Goal: Task Accomplishment & Management: Complete application form

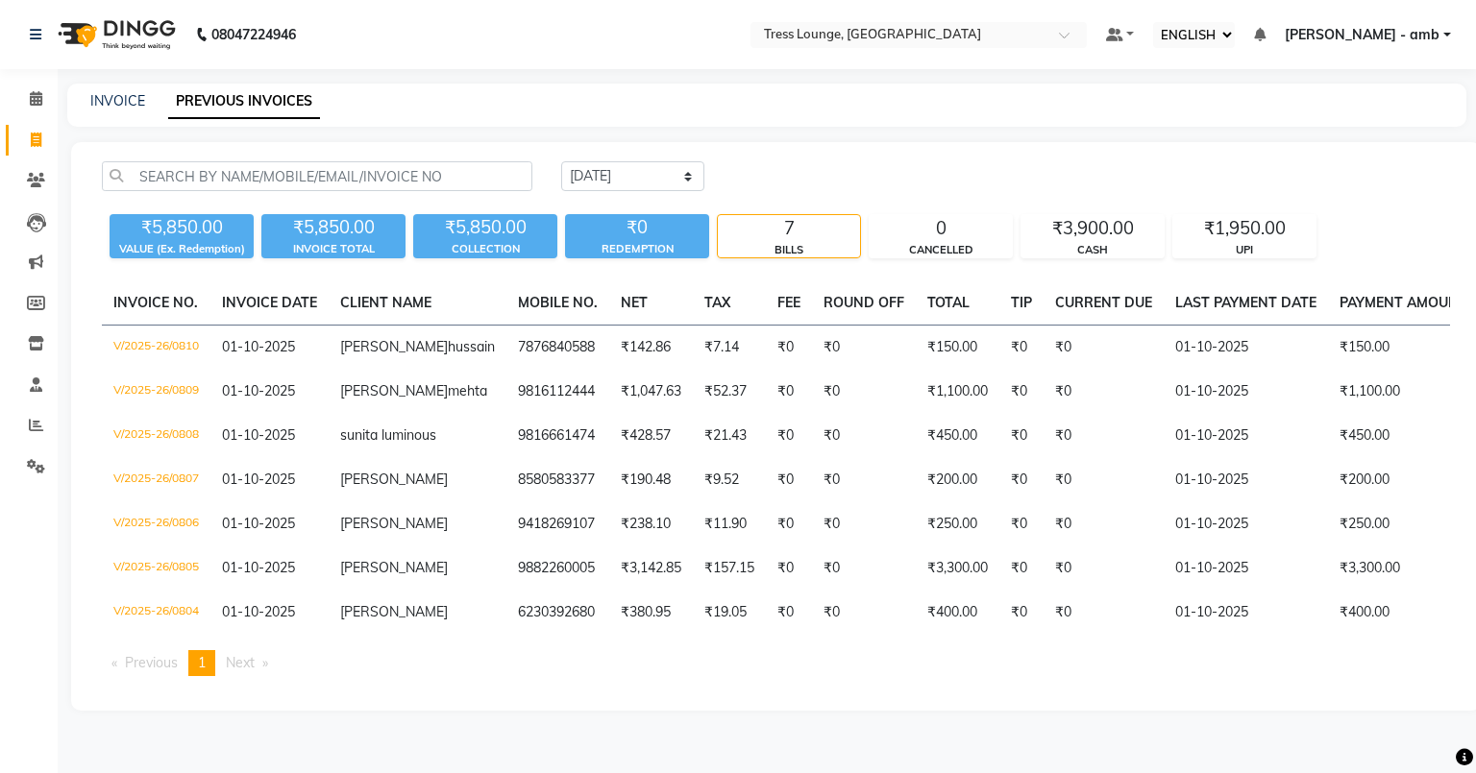
select select "ec"
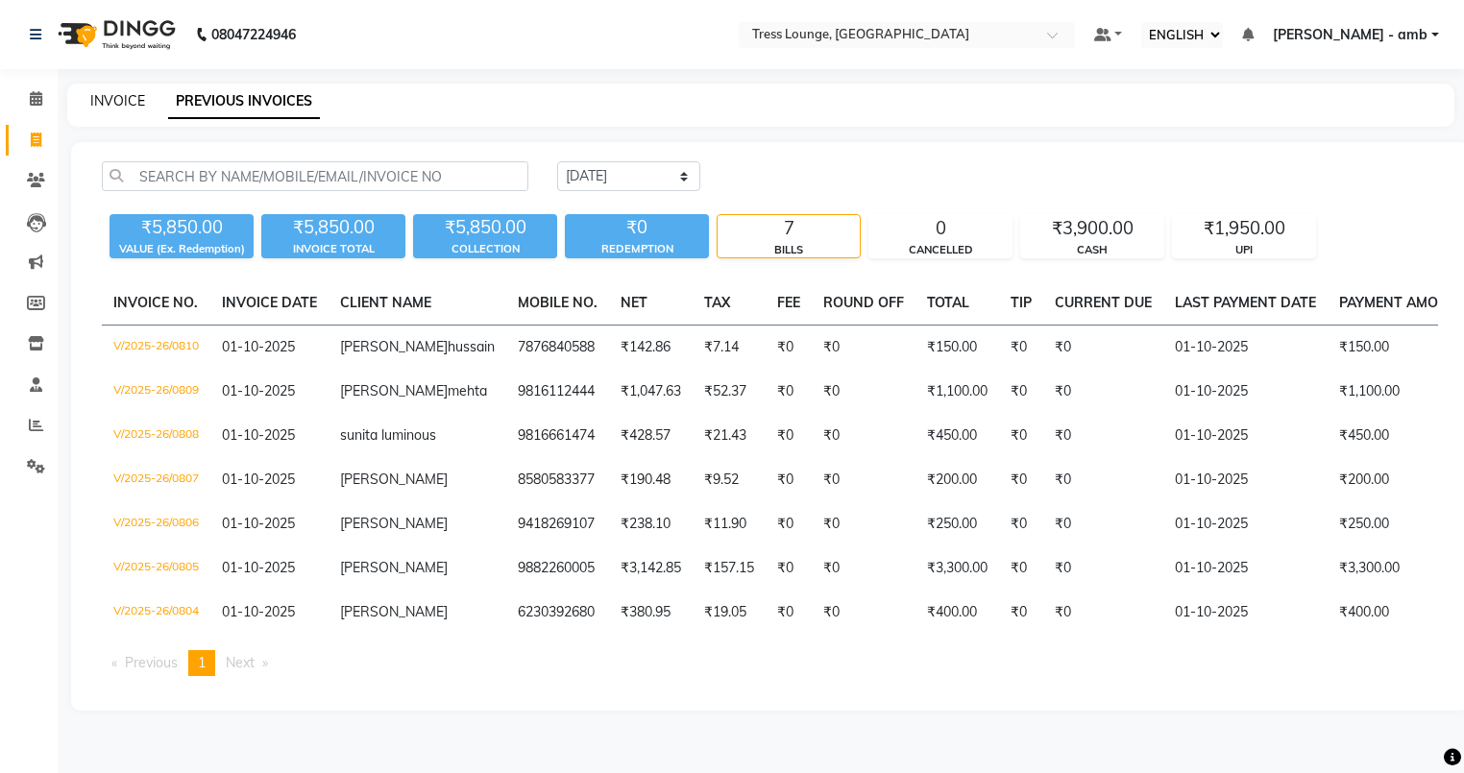
click at [112, 104] on link "INVOICE" at bounding box center [117, 100] width 55 height 17
select select "service"
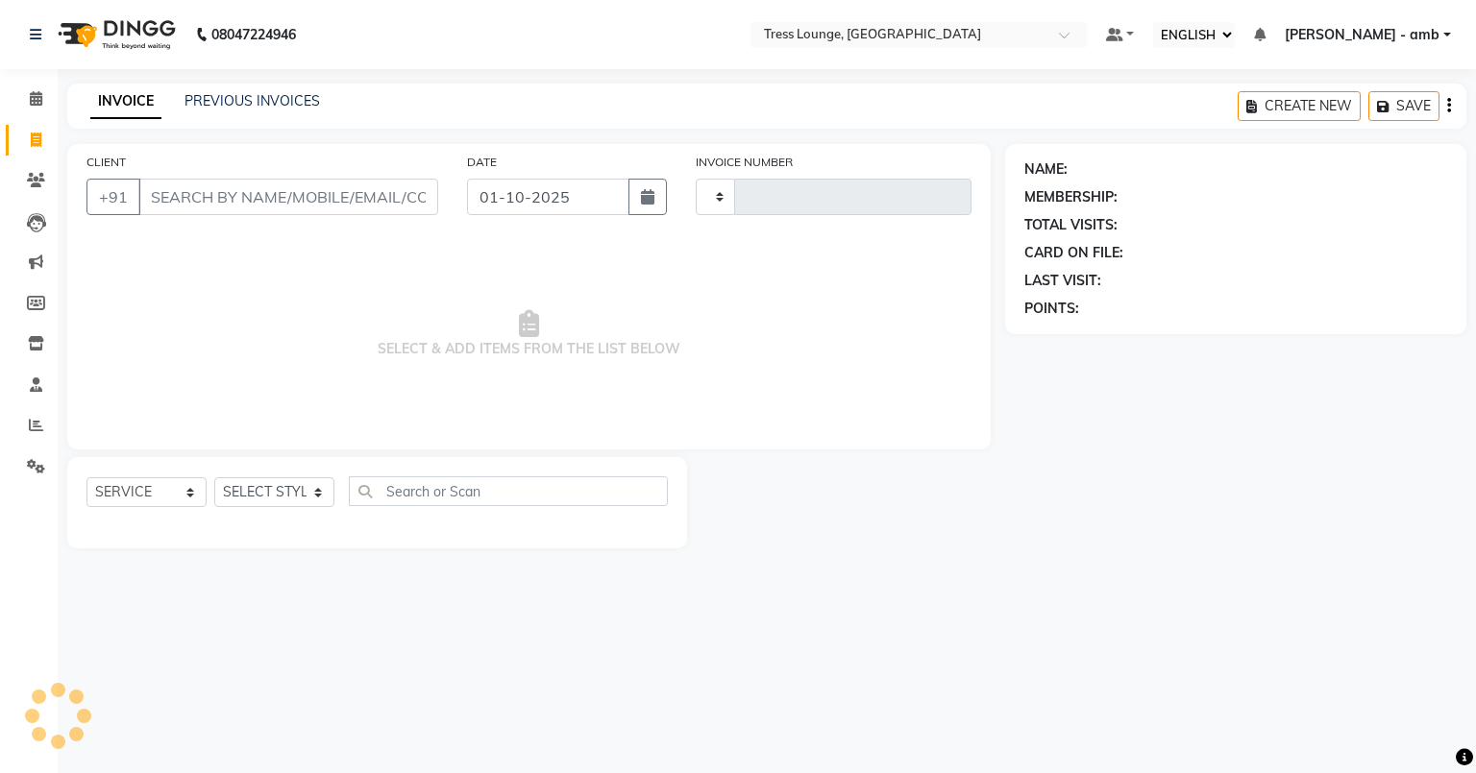
type input "0811"
select select "5899"
click at [223, 101] on link "PREVIOUS INVOICES" at bounding box center [251, 100] width 135 height 17
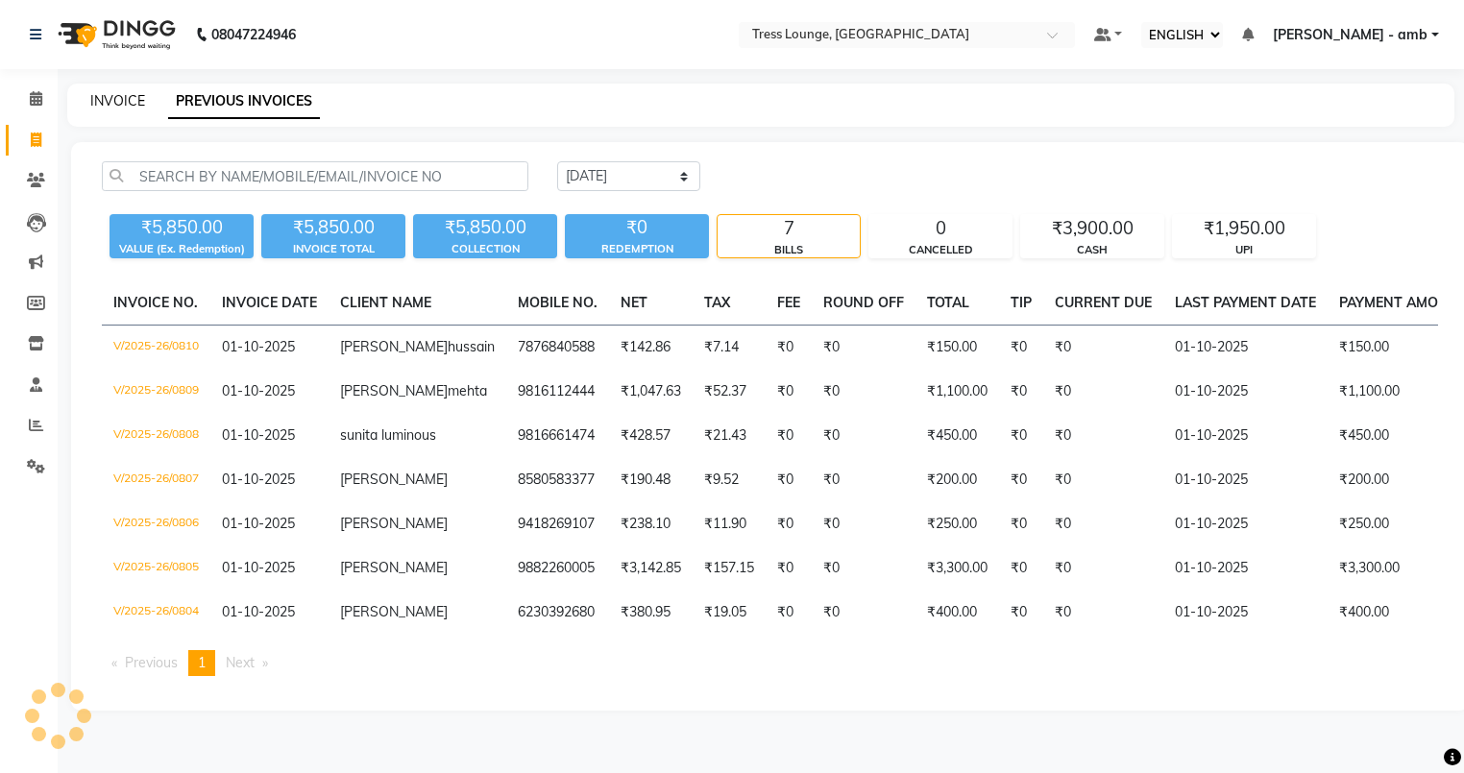
click at [105, 96] on link "INVOICE" at bounding box center [117, 100] width 55 height 17
select select "service"
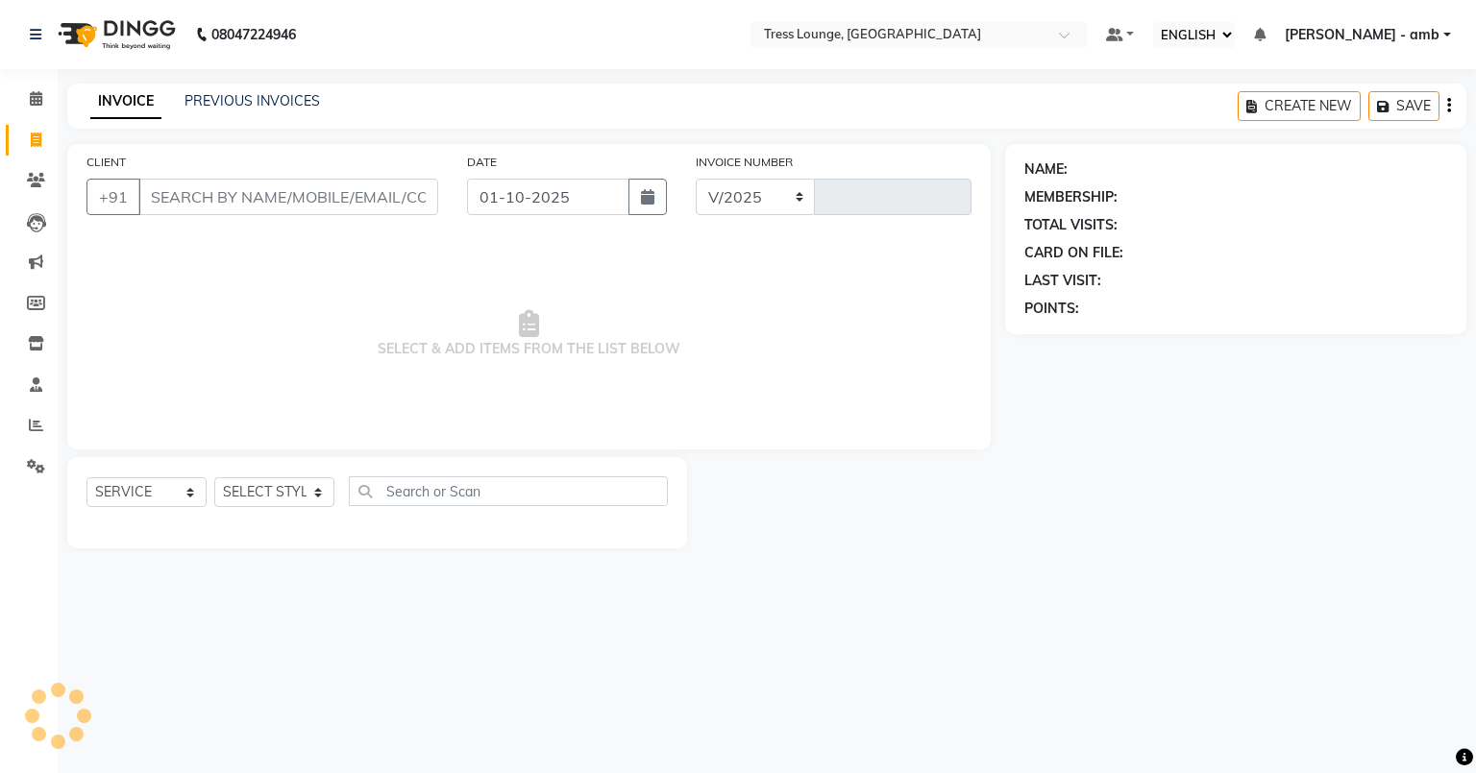
select select "5899"
type input "0811"
click at [150, 201] on input "CLIENT" at bounding box center [288, 197] width 300 height 37
click at [294, 100] on link "PREVIOUS INVOICES" at bounding box center [251, 100] width 135 height 17
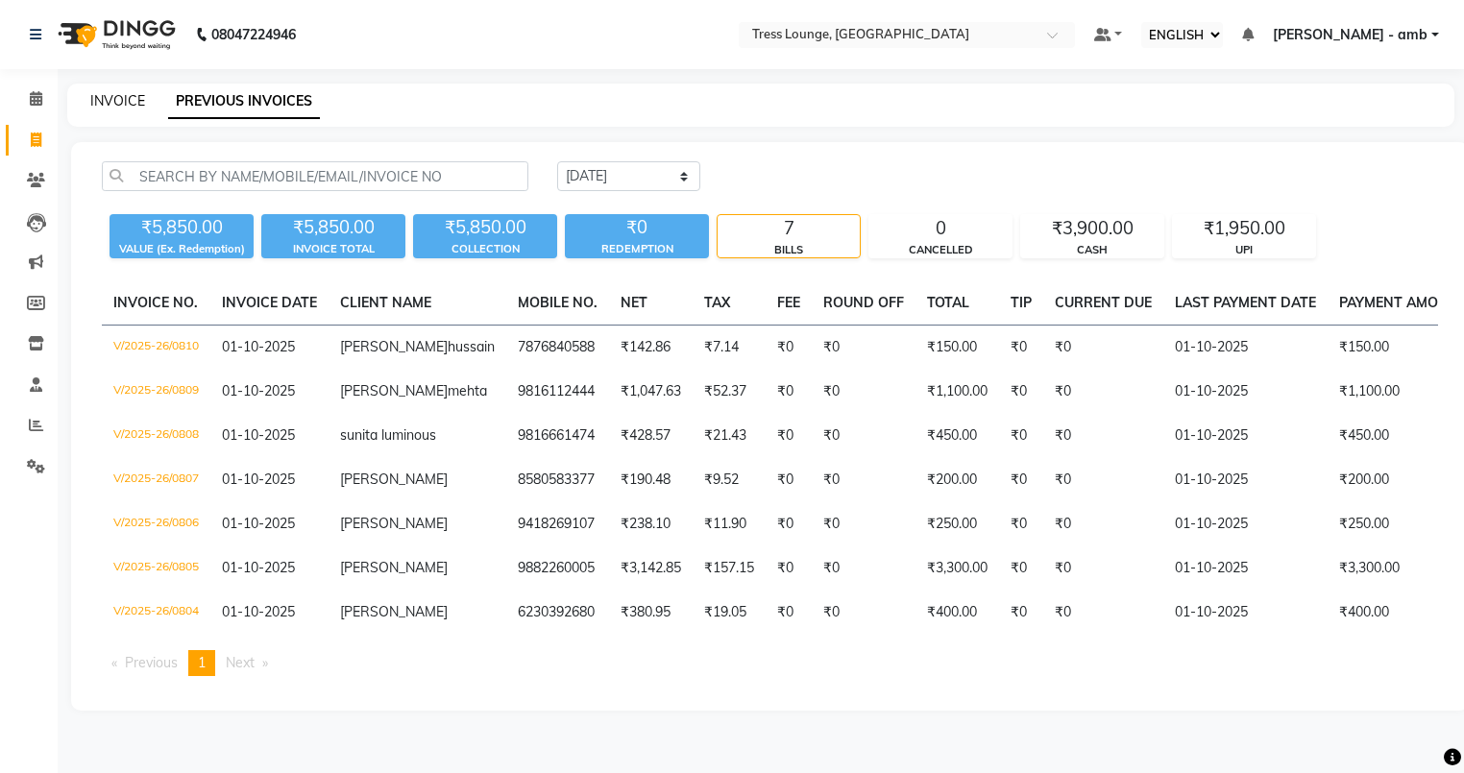
click at [103, 101] on link "INVOICE" at bounding box center [117, 100] width 55 height 17
select select "service"
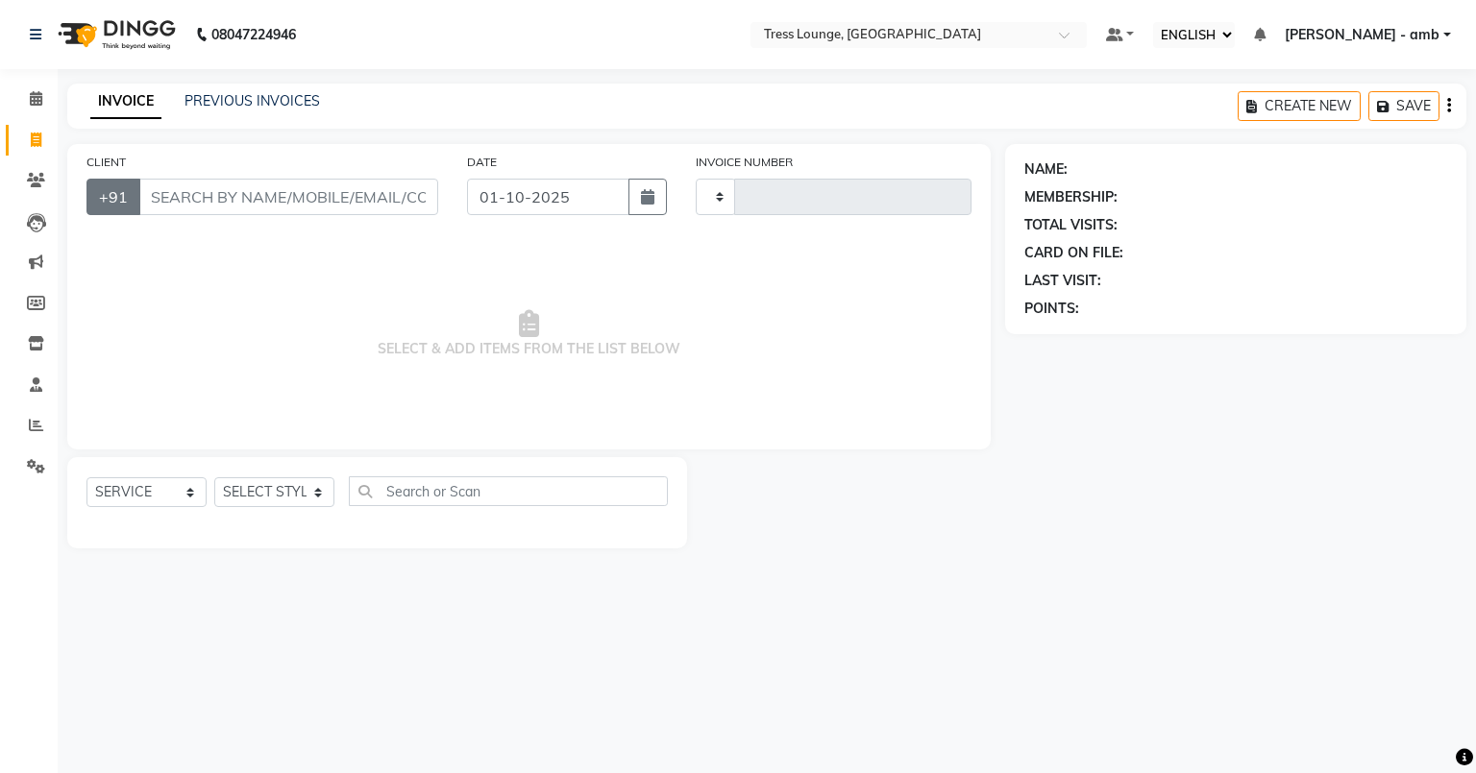
type input "0811"
select select "5899"
click at [171, 192] on input "CLIENT" at bounding box center [288, 197] width 300 height 37
type input "A"
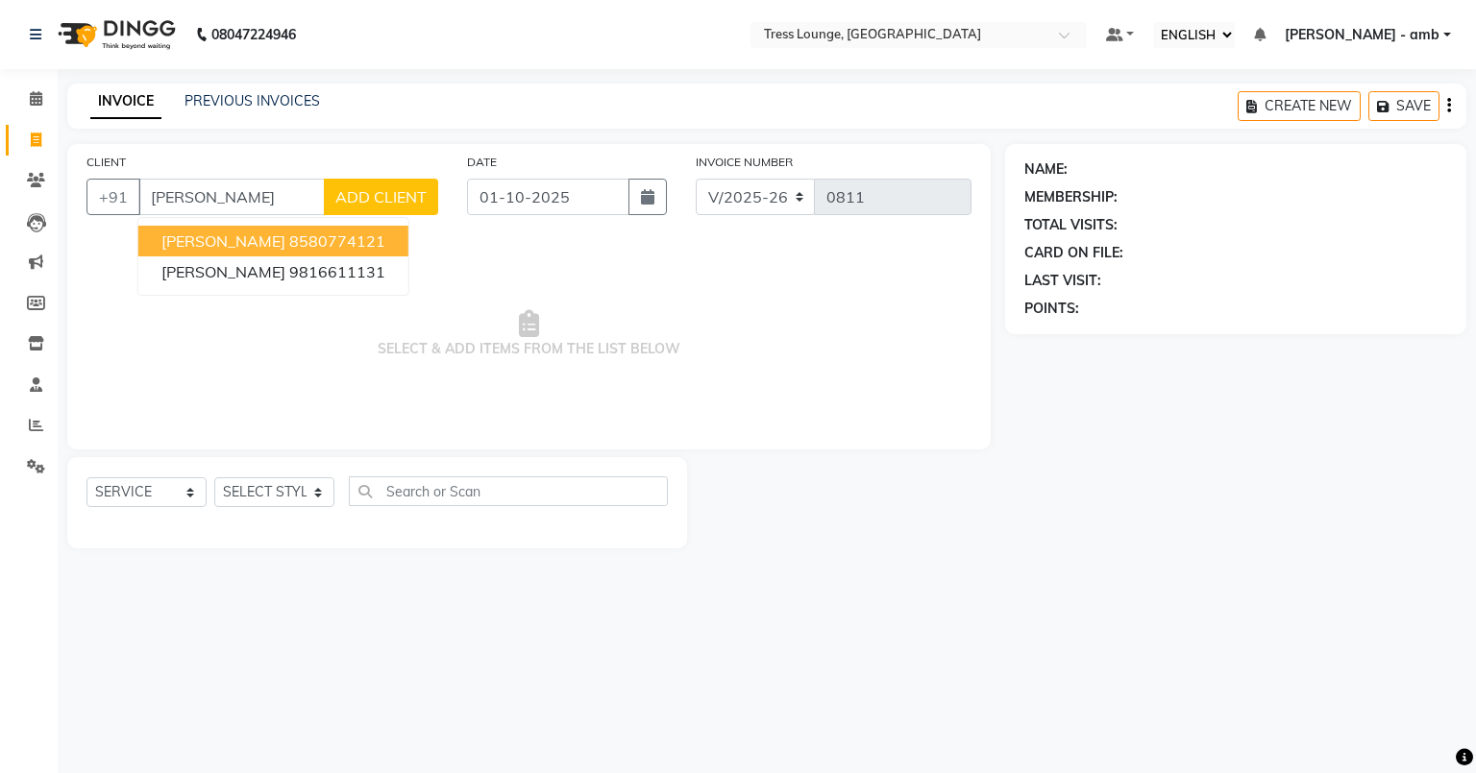
click at [211, 243] on span "[PERSON_NAME]" at bounding box center [223, 241] width 124 height 19
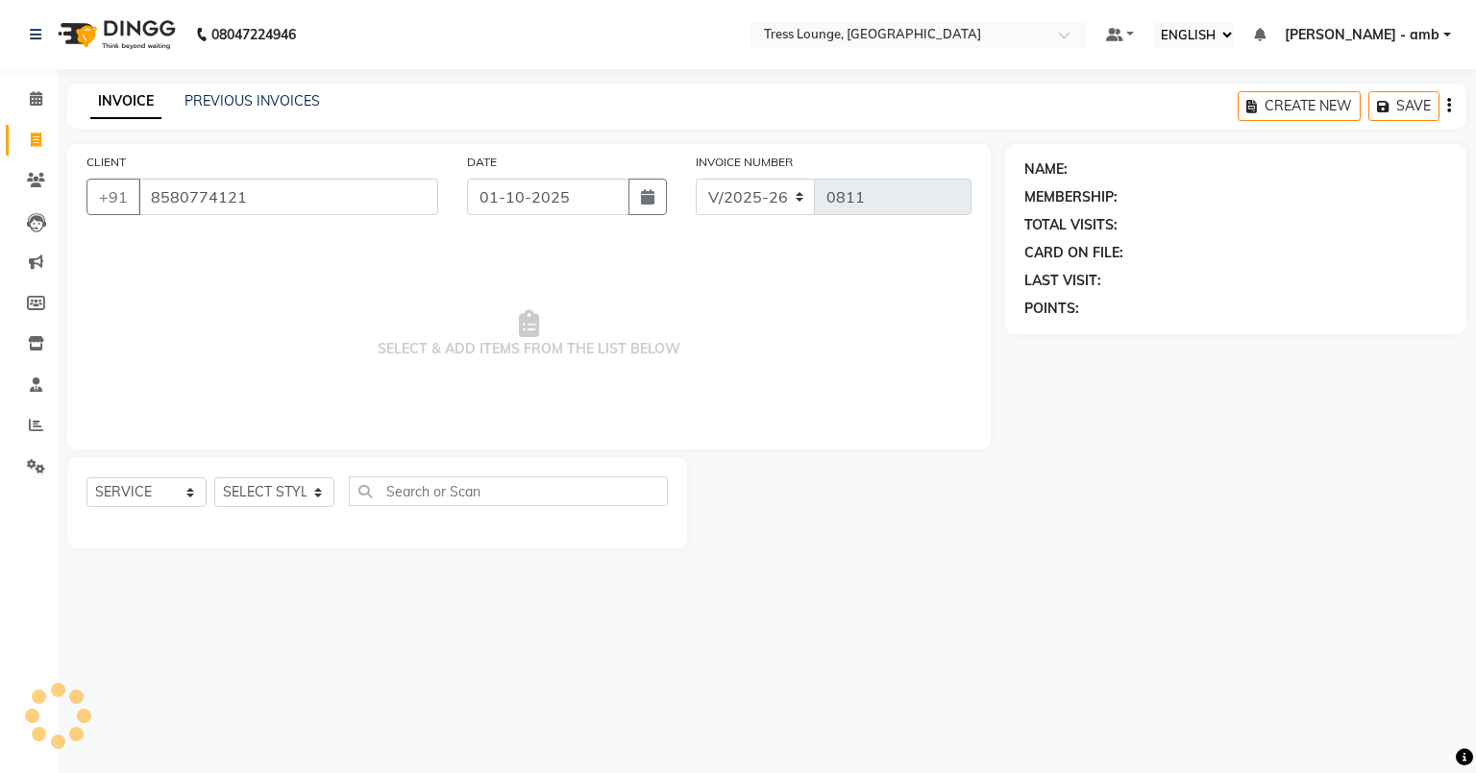
type input "8580774121"
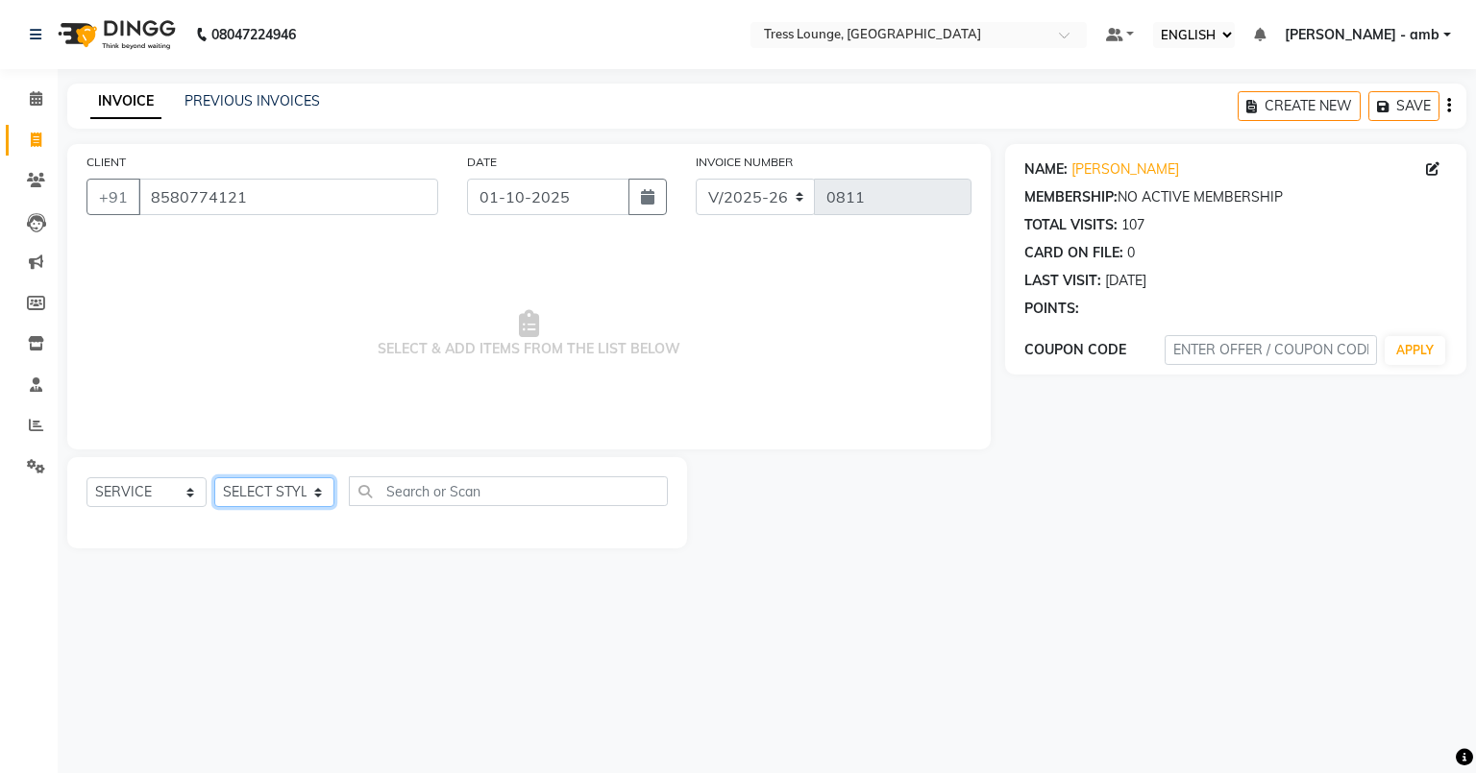
click at [318, 488] on select "SELECT STYLIST [PERSON_NAME] [PERSON_NAME] MOHIT [PERSON_NAME] sukh" at bounding box center [274, 492] width 120 height 30
select select "41504"
click at [214, 478] on select "SELECT STYLIST [PERSON_NAME] [PERSON_NAME] MOHIT [PERSON_NAME] sukh" at bounding box center [274, 492] width 120 height 30
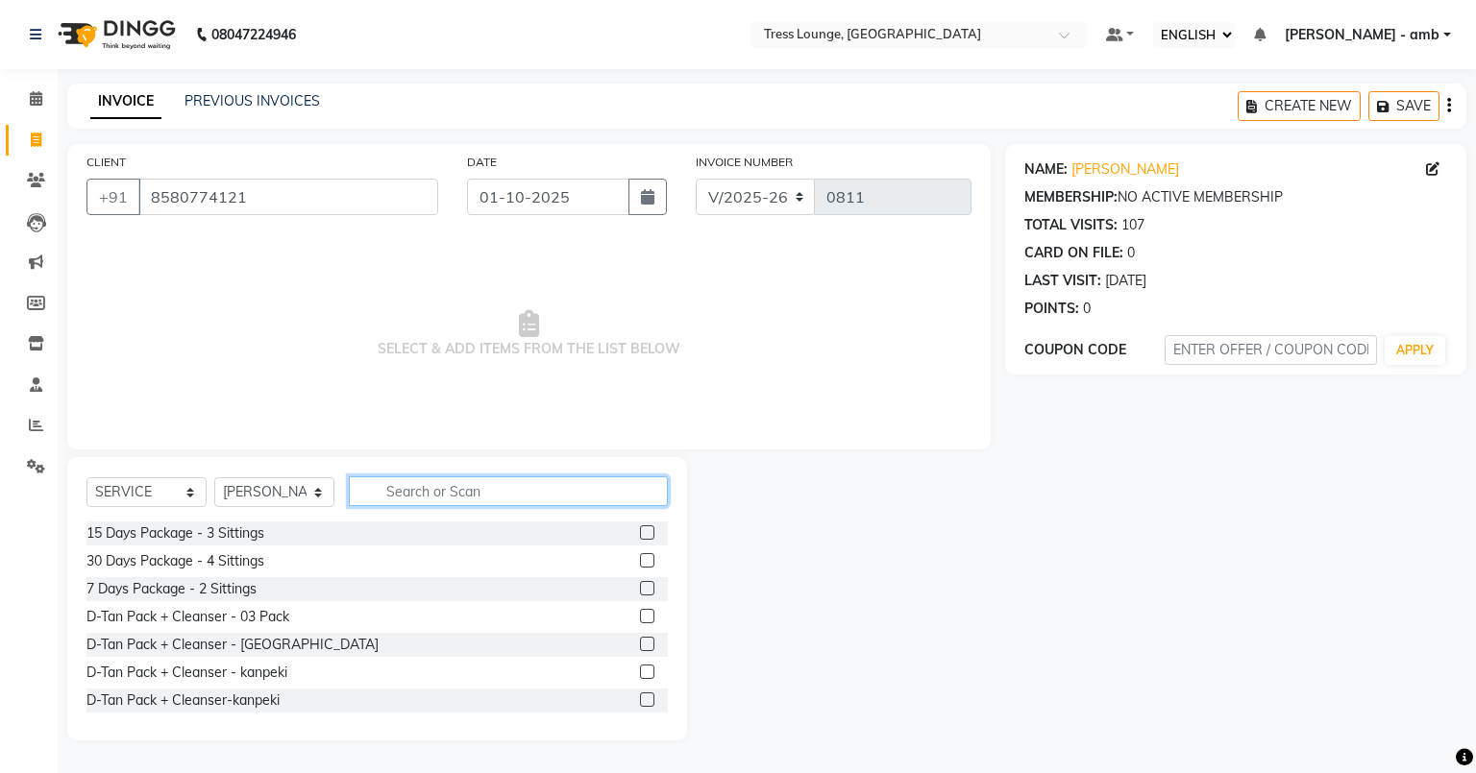
click at [385, 499] on input "text" at bounding box center [508, 492] width 319 height 30
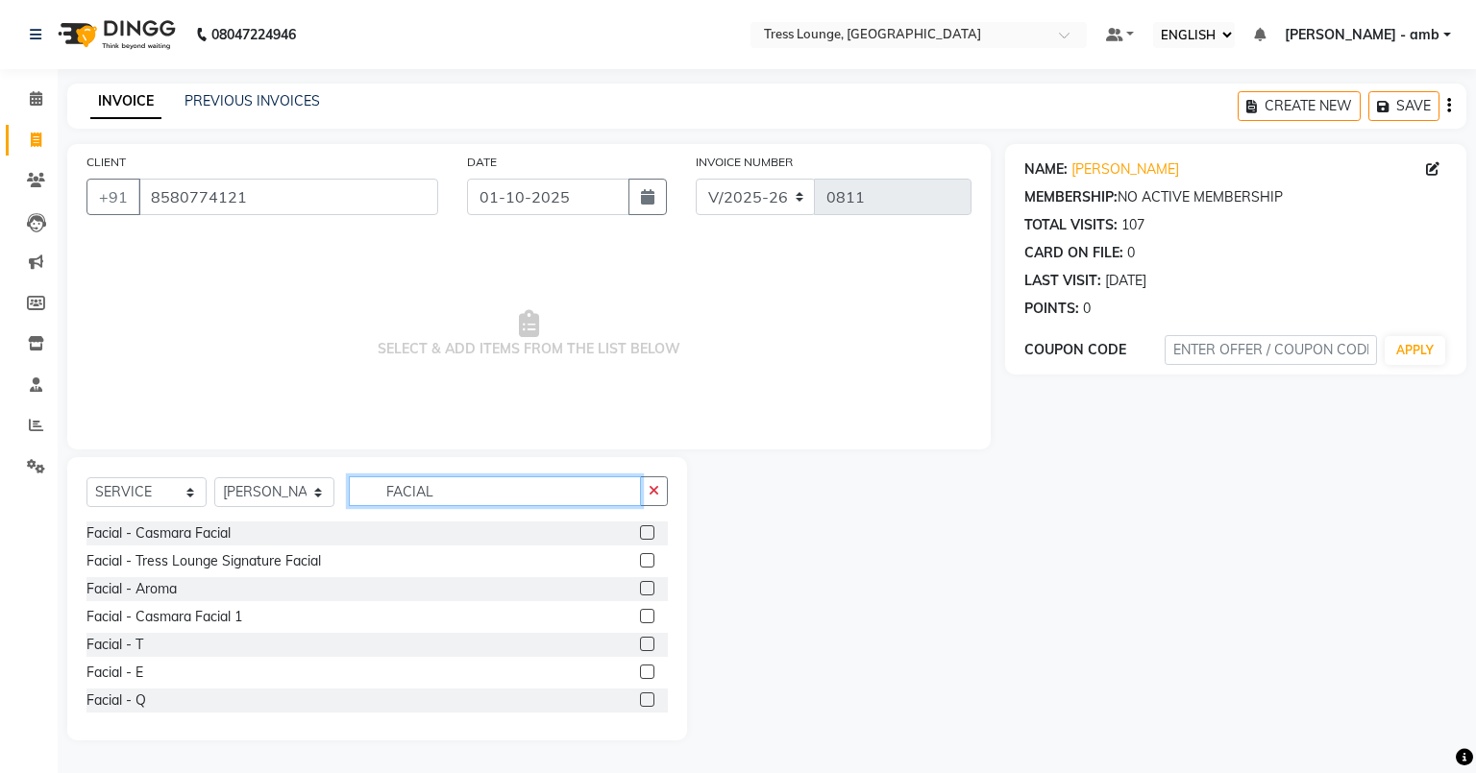
type input "FACIAL"
click at [640, 555] on label at bounding box center [647, 560] width 14 height 14
click at [640, 555] on input "checkbox" at bounding box center [646, 561] width 12 height 12
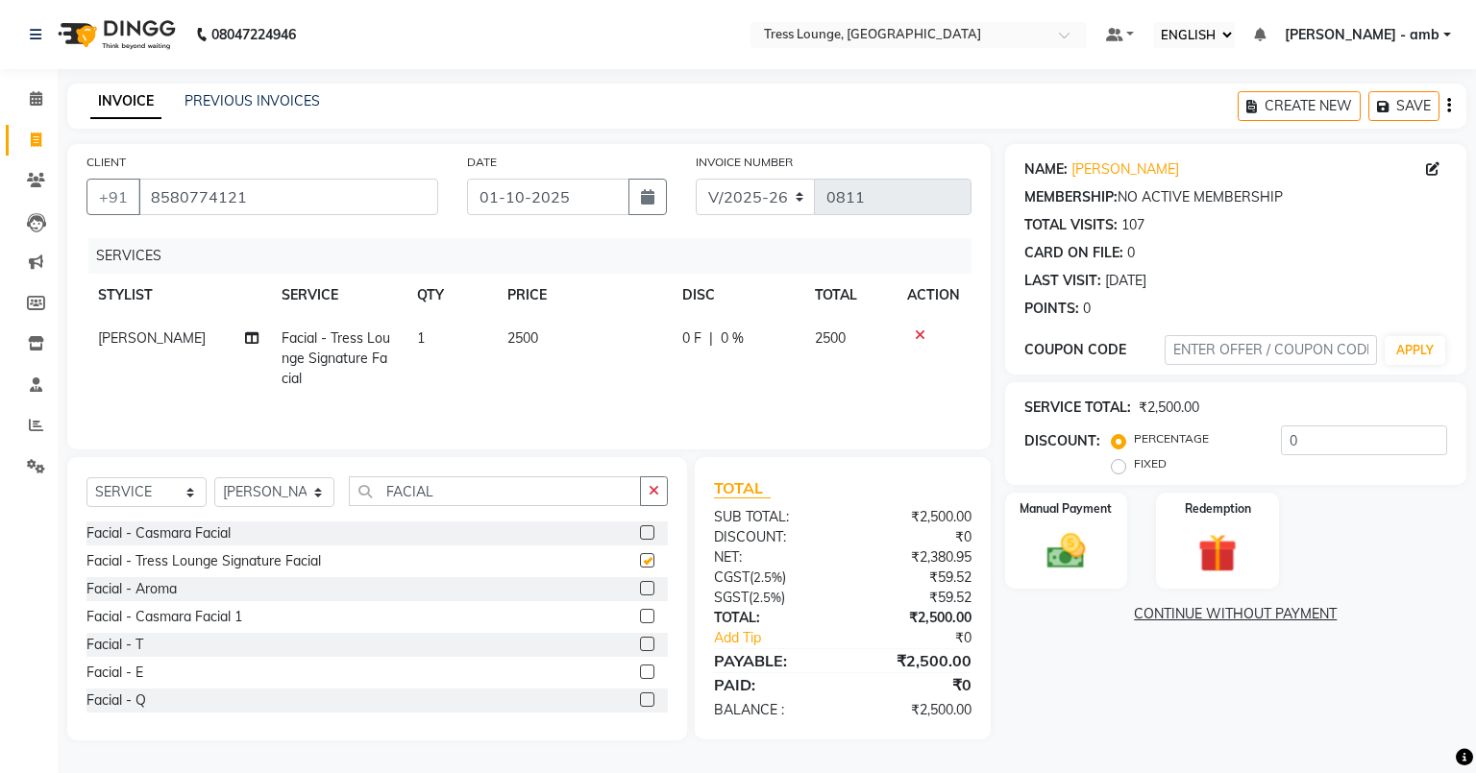
checkbox input "false"
click at [657, 490] on icon "button" at bounding box center [653, 490] width 11 height 13
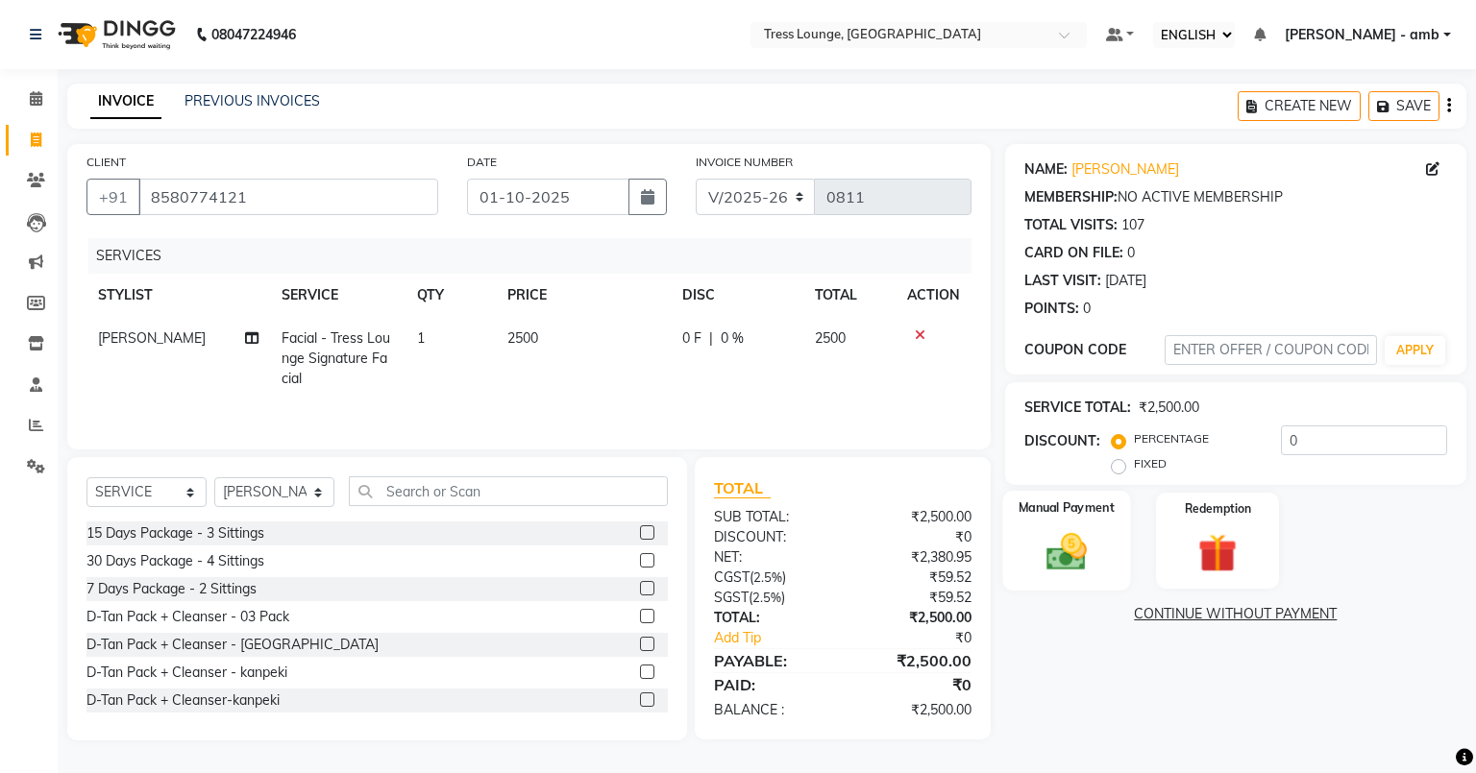
click at [1055, 538] on img at bounding box center [1065, 551] width 65 height 46
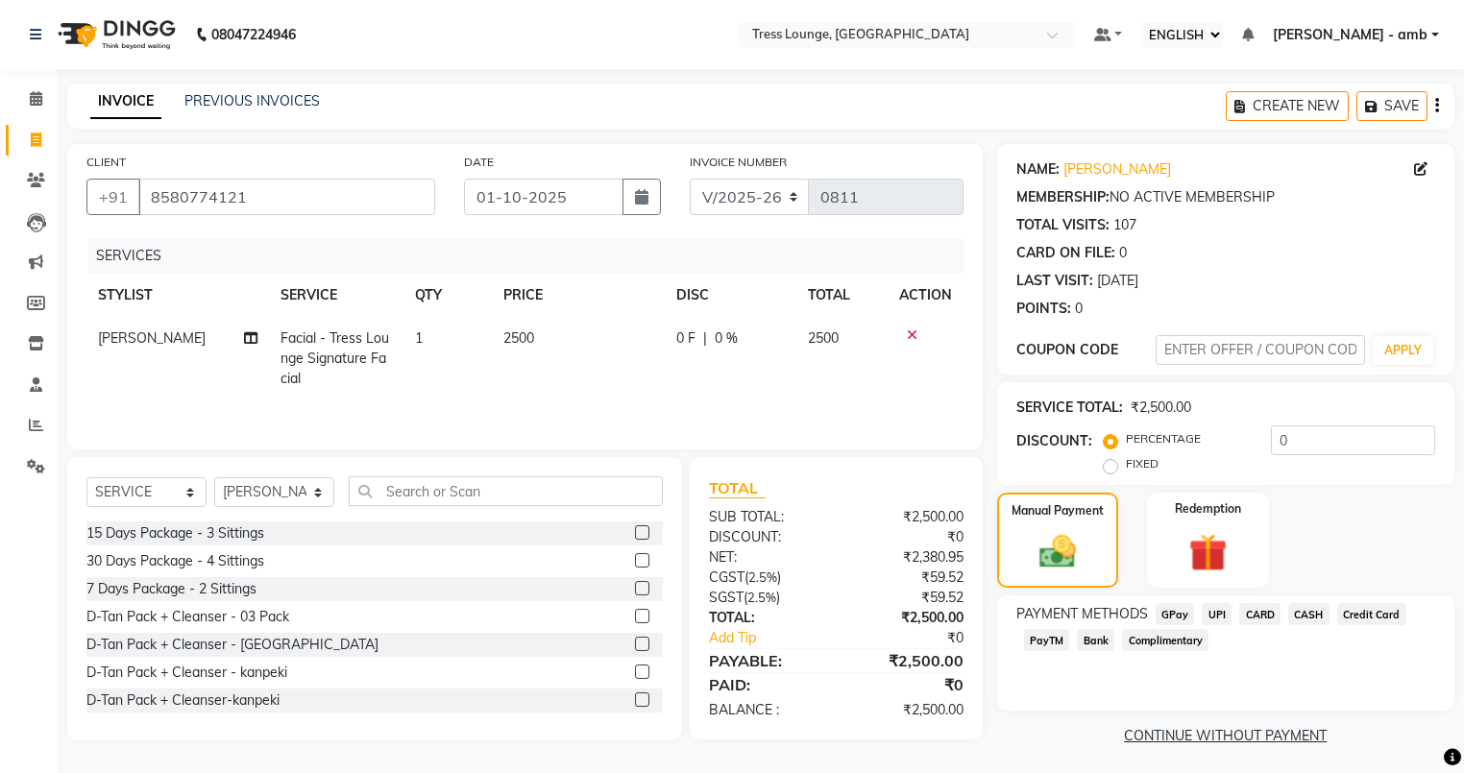
click at [1213, 613] on span "UPI" at bounding box center [1217, 614] width 30 height 22
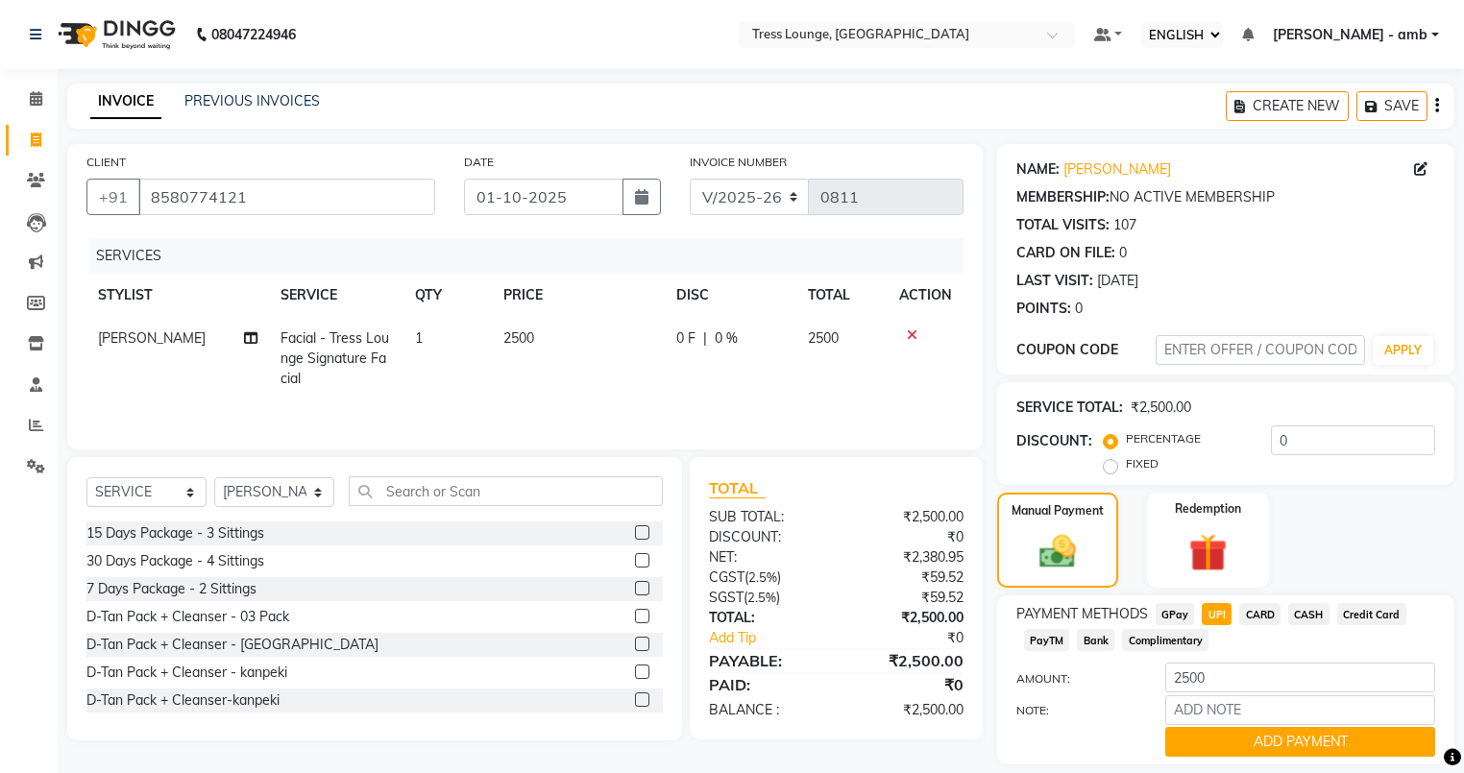
scroll to position [62, 0]
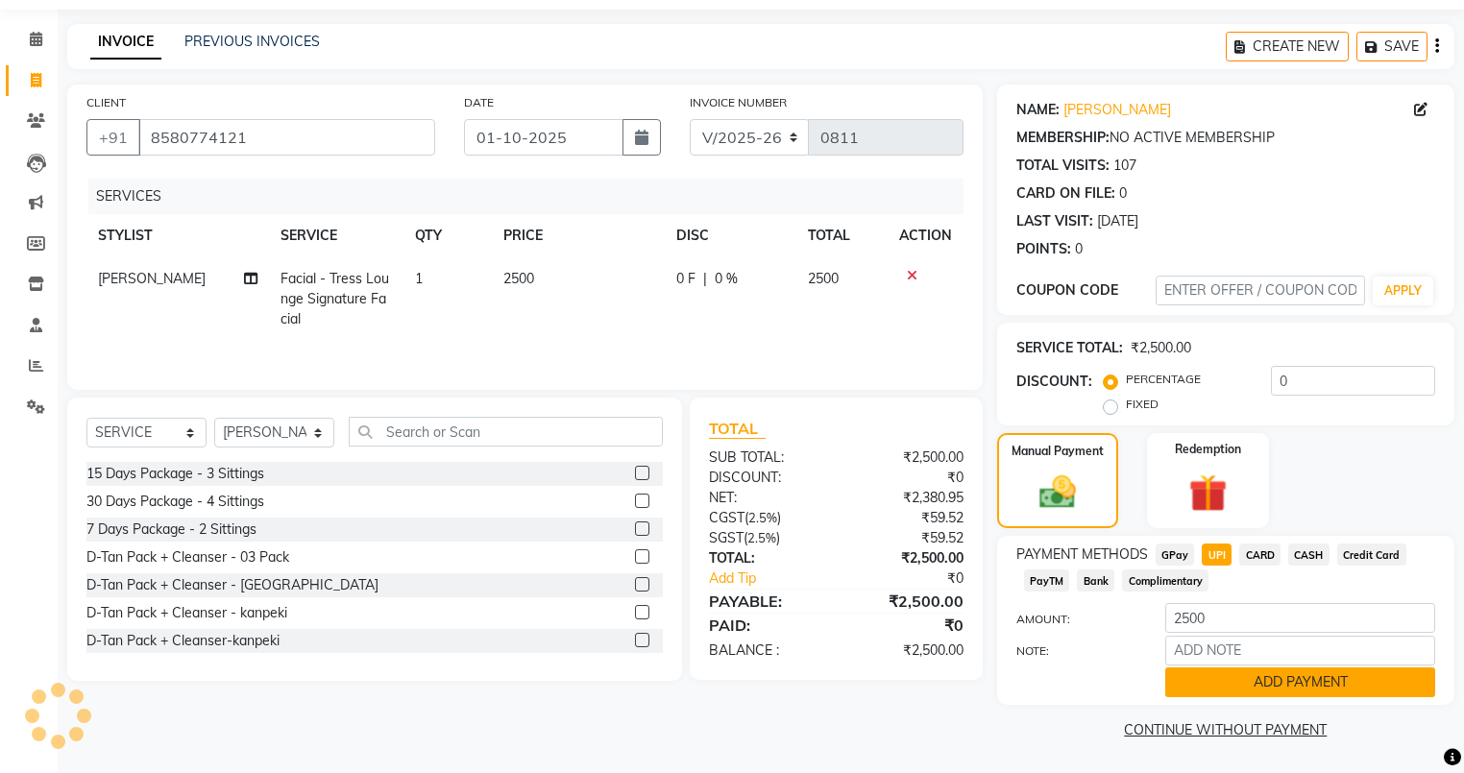
click at [1212, 684] on button "ADD PAYMENT" at bounding box center [1300, 683] width 270 height 30
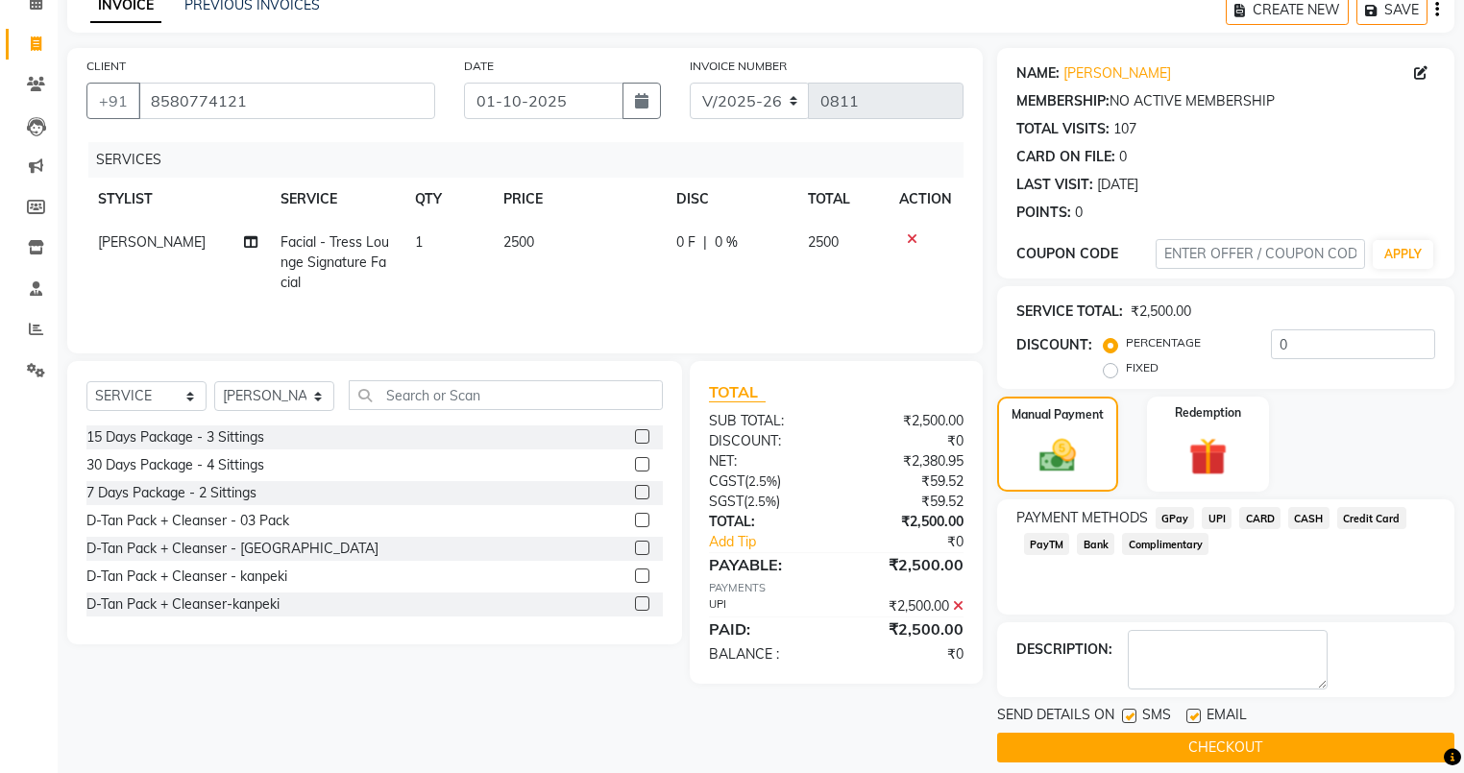
scroll to position [114, 0]
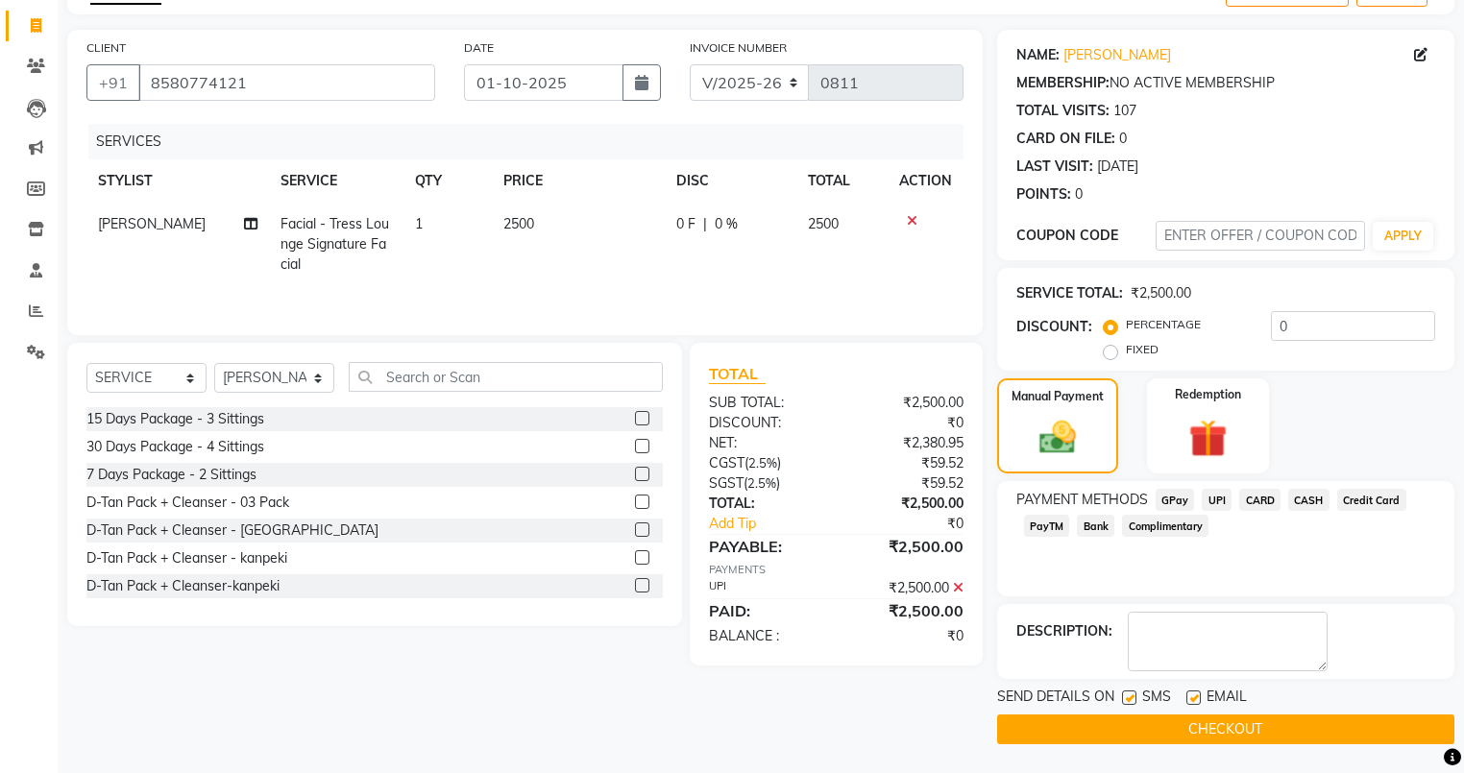
click at [1191, 691] on label at bounding box center [1194, 698] width 14 height 14
click at [1191, 693] on input "checkbox" at bounding box center [1193, 699] width 12 height 12
checkbox input "false"
click at [1127, 692] on label at bounding box center [1129, 698] width 14 height 14
click at [1127, 693] on input "checkbox" at bounding box center [1128, 699] width 12 height 12
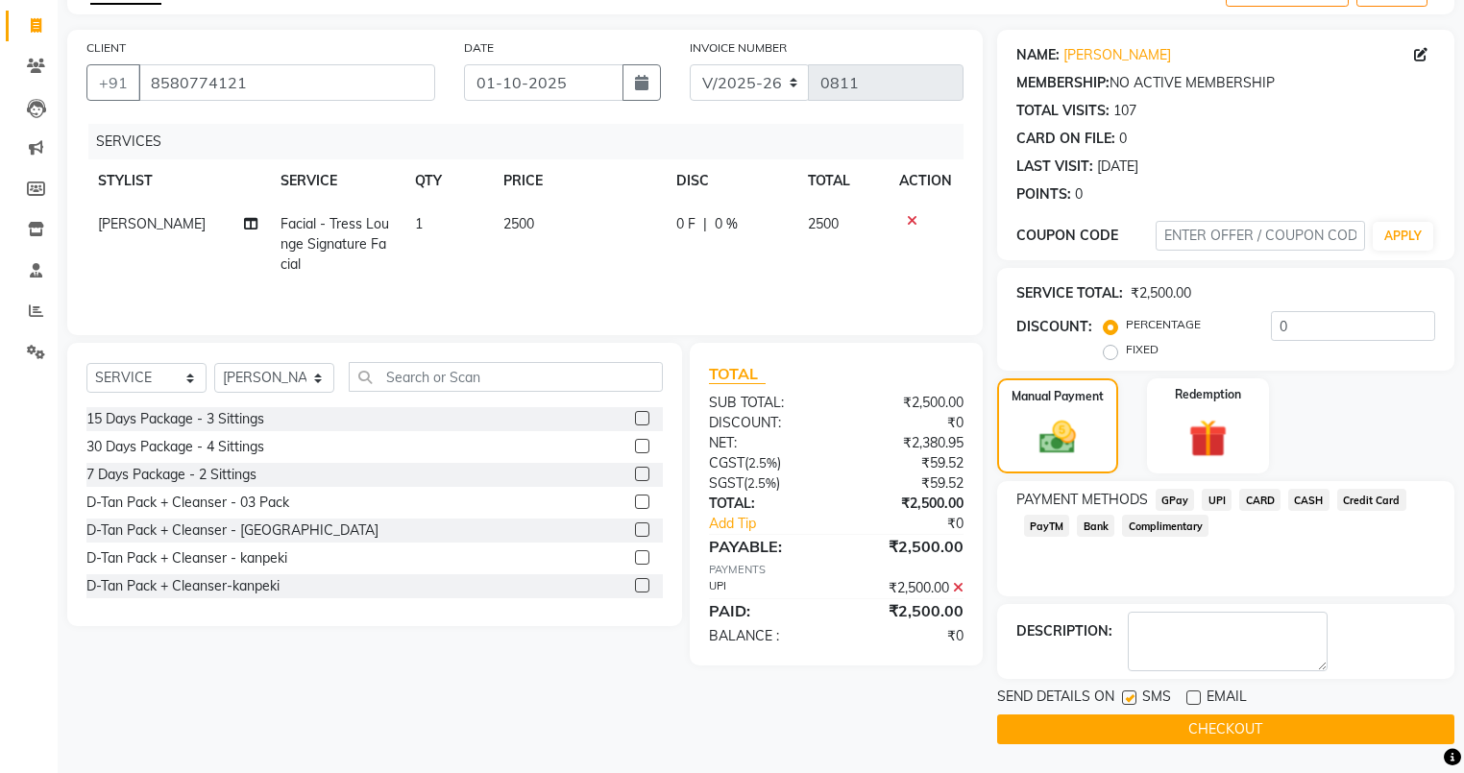
checkbox input "false"
click at [1149, 727] on button "CHECKOUT" at bounding box center [1225, 730] width 457 height 30
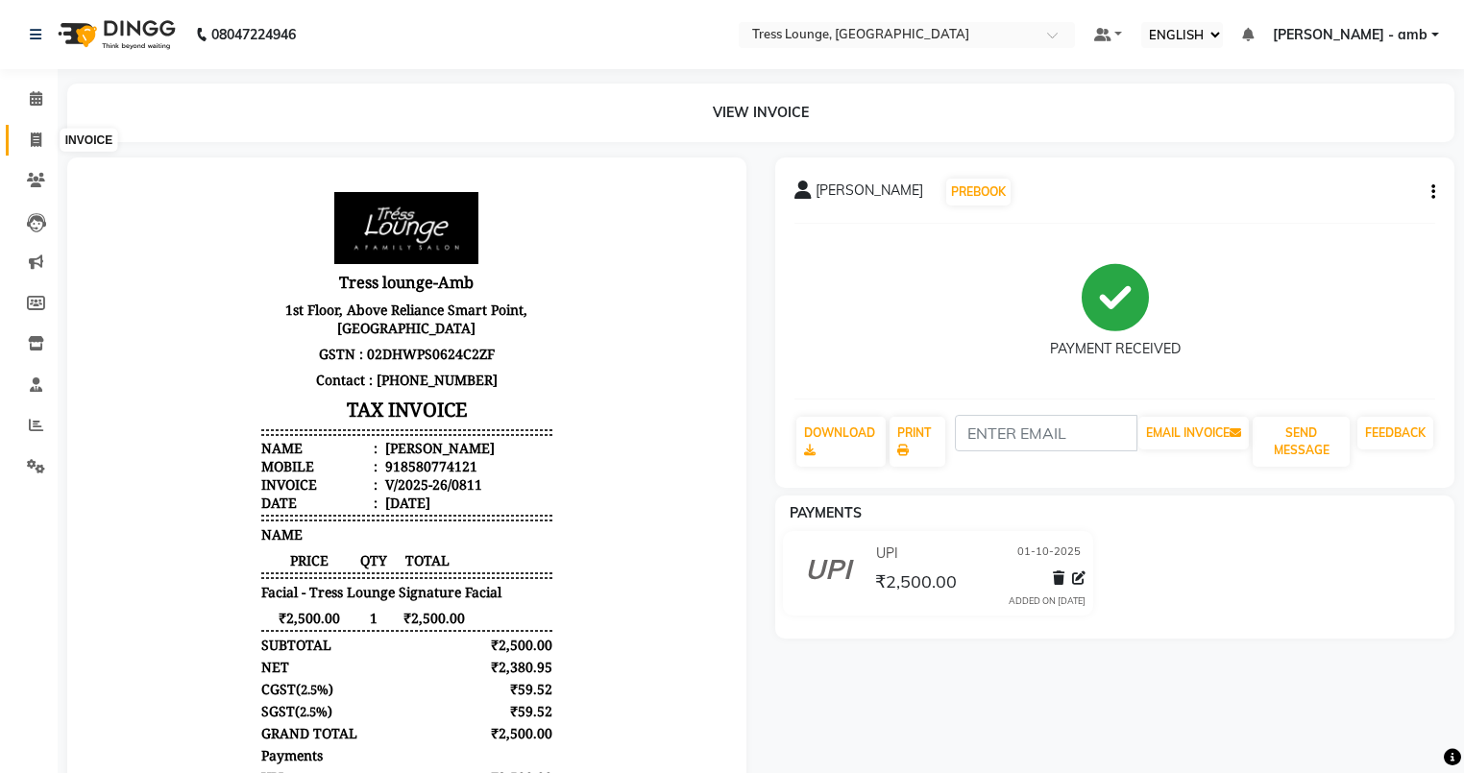
click at [27, 136] on span at bounding box center [36, 141] width 34 height 22
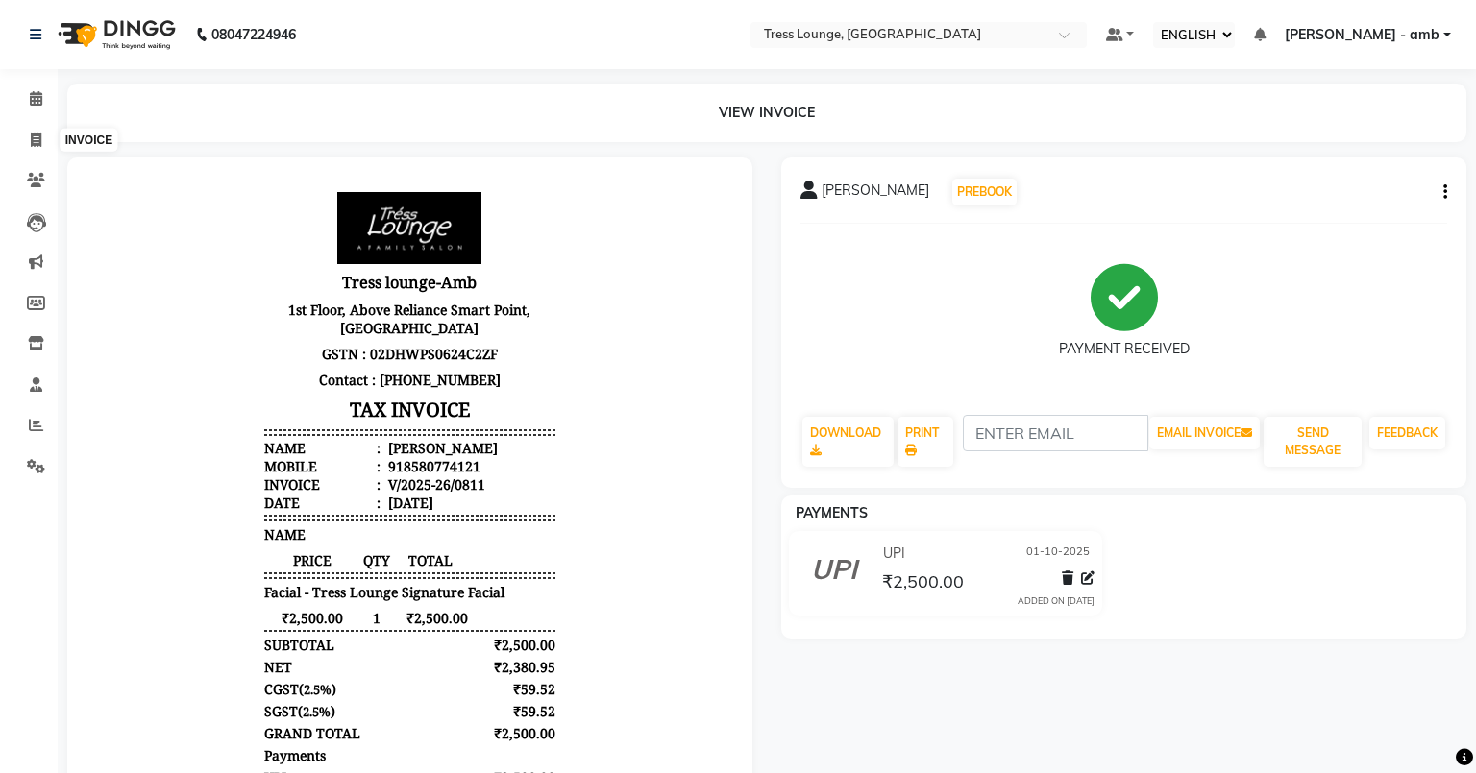
select select "5899"
select select "service"
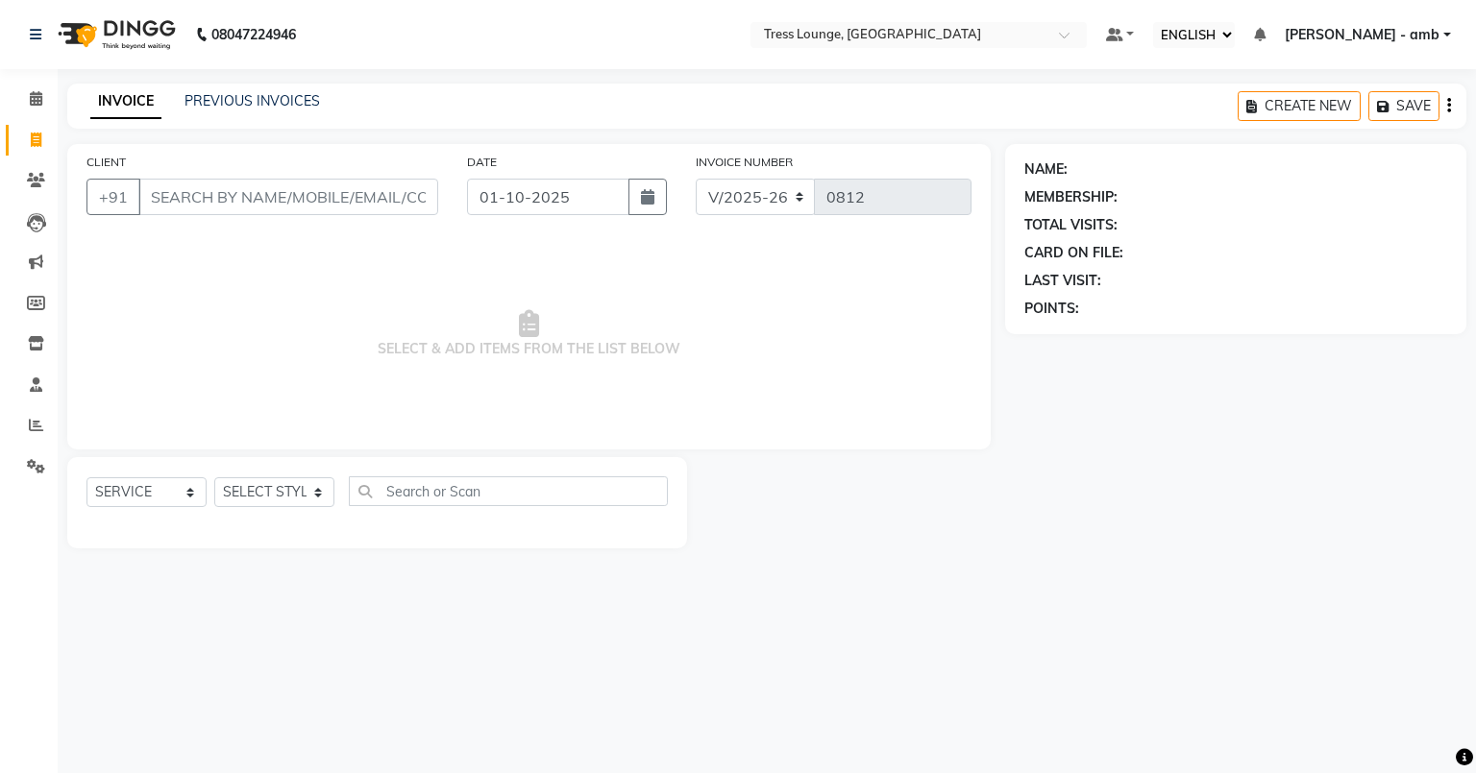
click at [176, 190] on input "CLIENT" at bounding box center [288, 197] width 300 height 37
click at [194, 204] on input "CLIENT" at bounding box center [288, 197] width 300 height 37
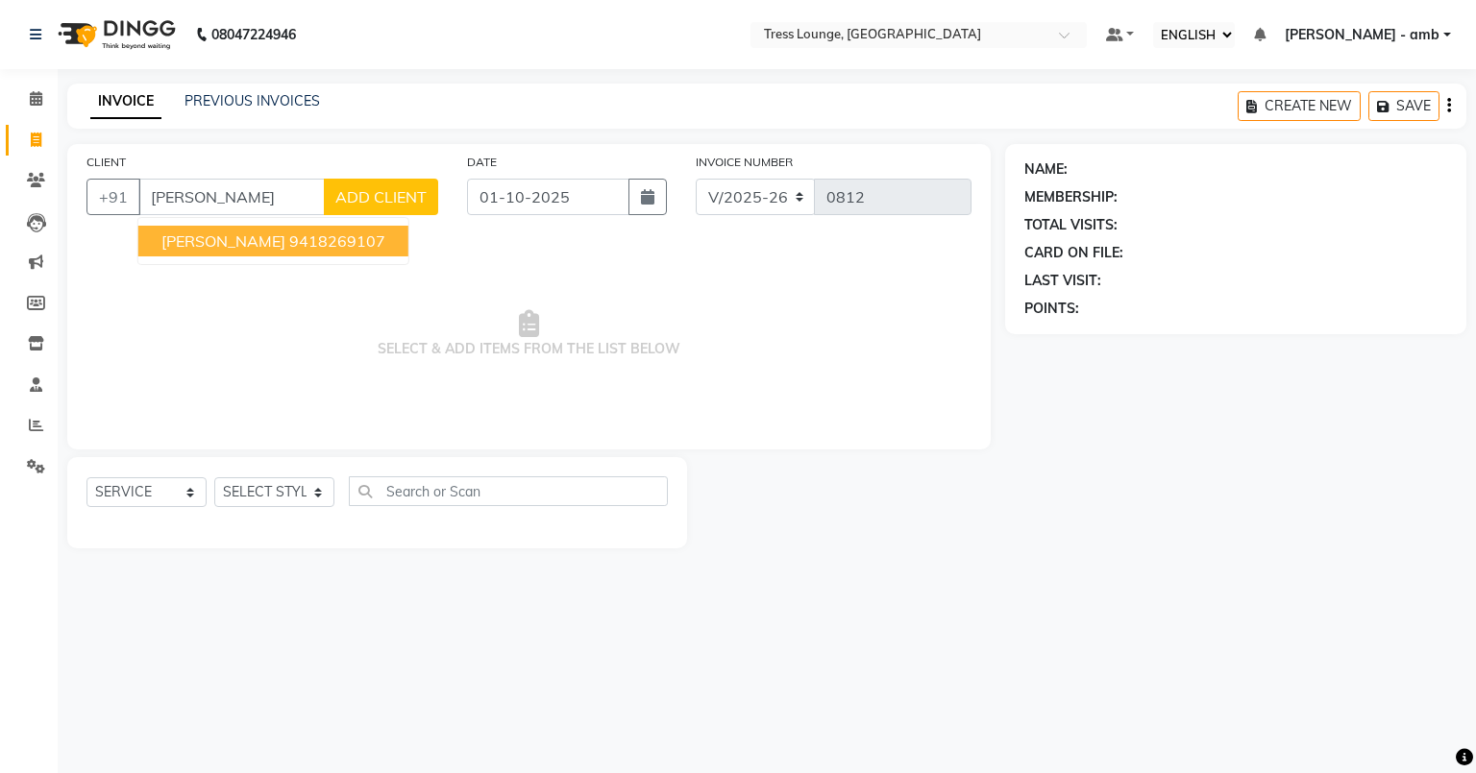
click at [186, 233] on span "[PERSON_NAME]" at bounding box center [223, 241] width 124 height 19
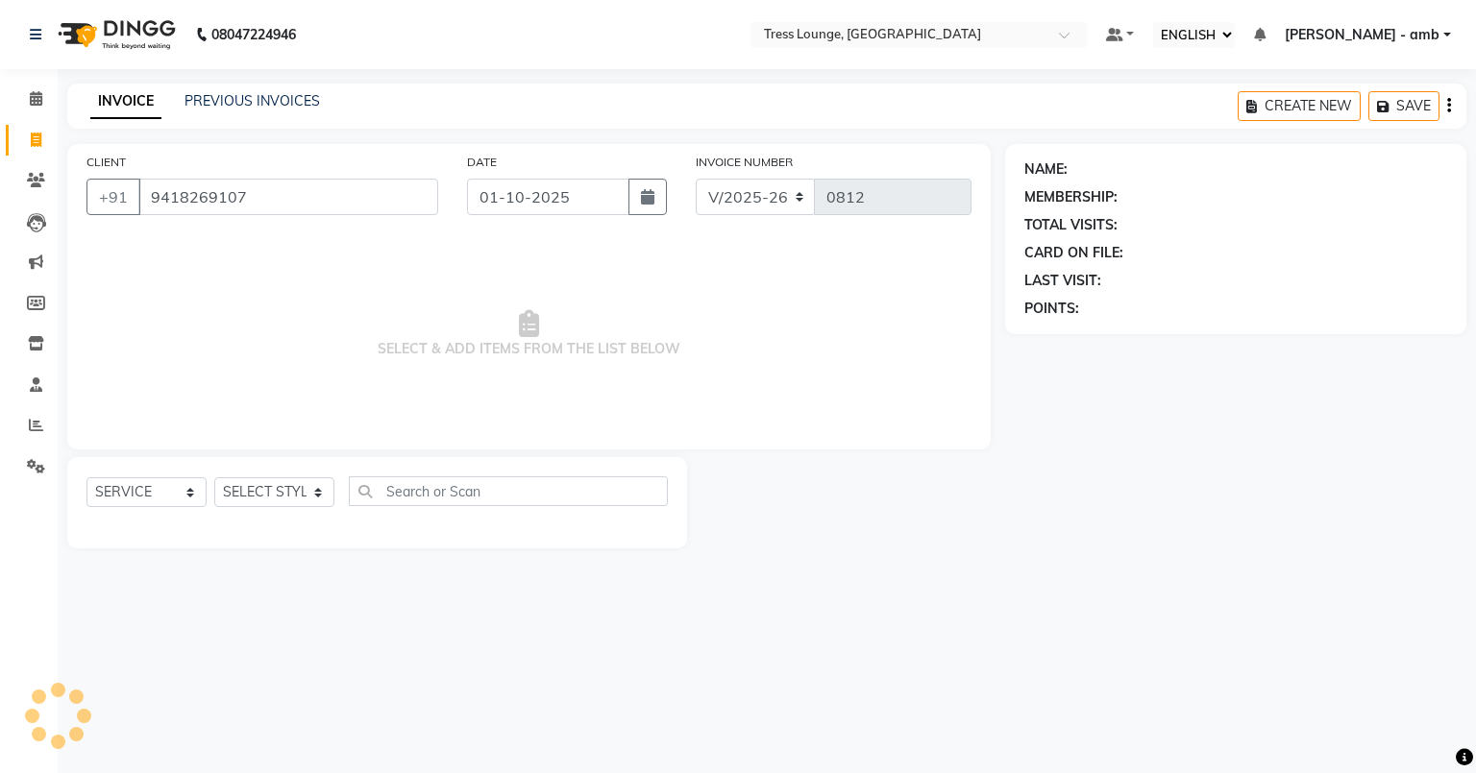
type input "9418269107"
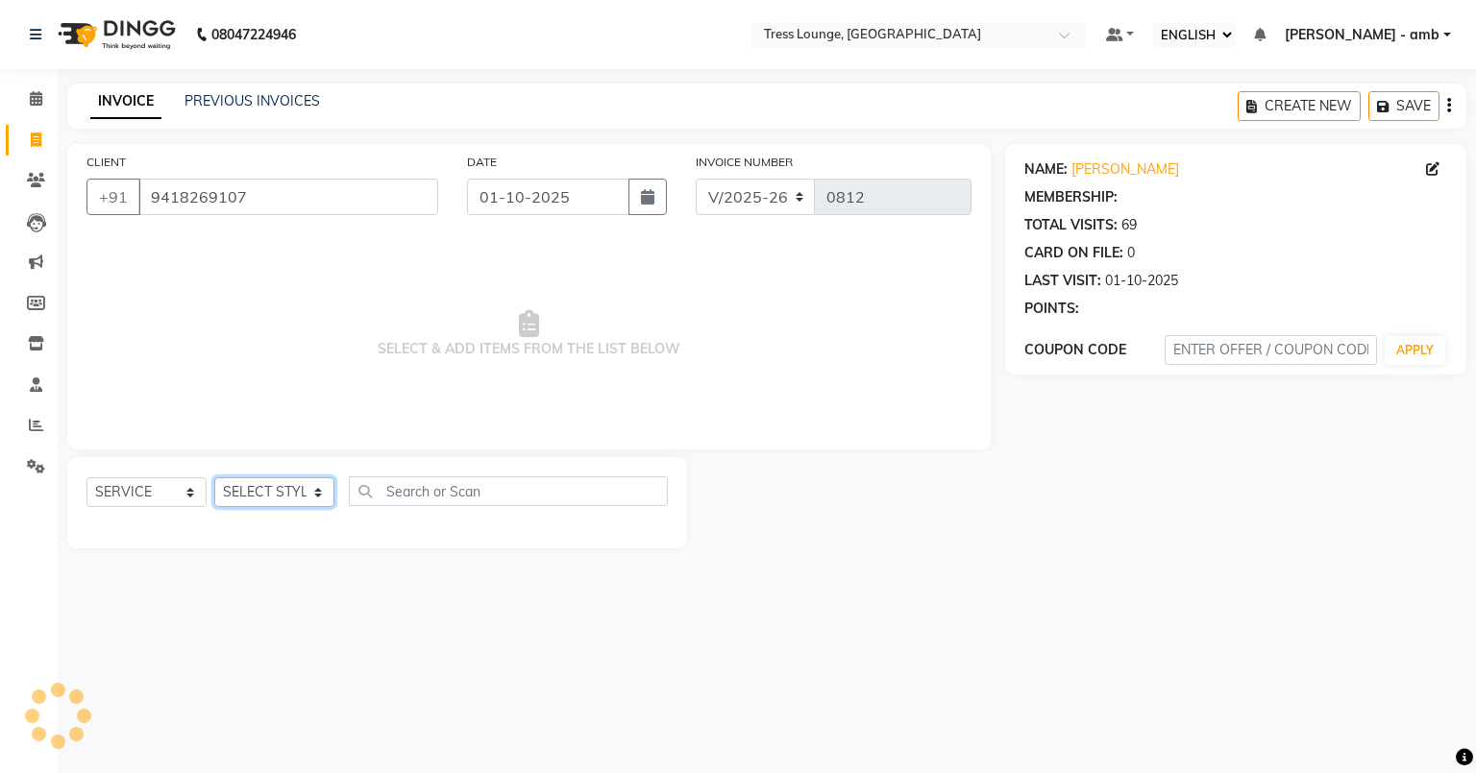
click at [314, 492] on select "SELECT STYLIST [PERSON_NAME] [PERSON_NAME] MOHIT [PERSON_NAME] sukh" at bounding box center [274, 492] width 120 height 30
select select "91879"
click at [214, 478] on select "SELECT STYLIST [PERSON_NAME] [PERSON_NAME] MOHIT [PERSON_NAME] sukh" at bounding box center [274, 492] width 120 height 30
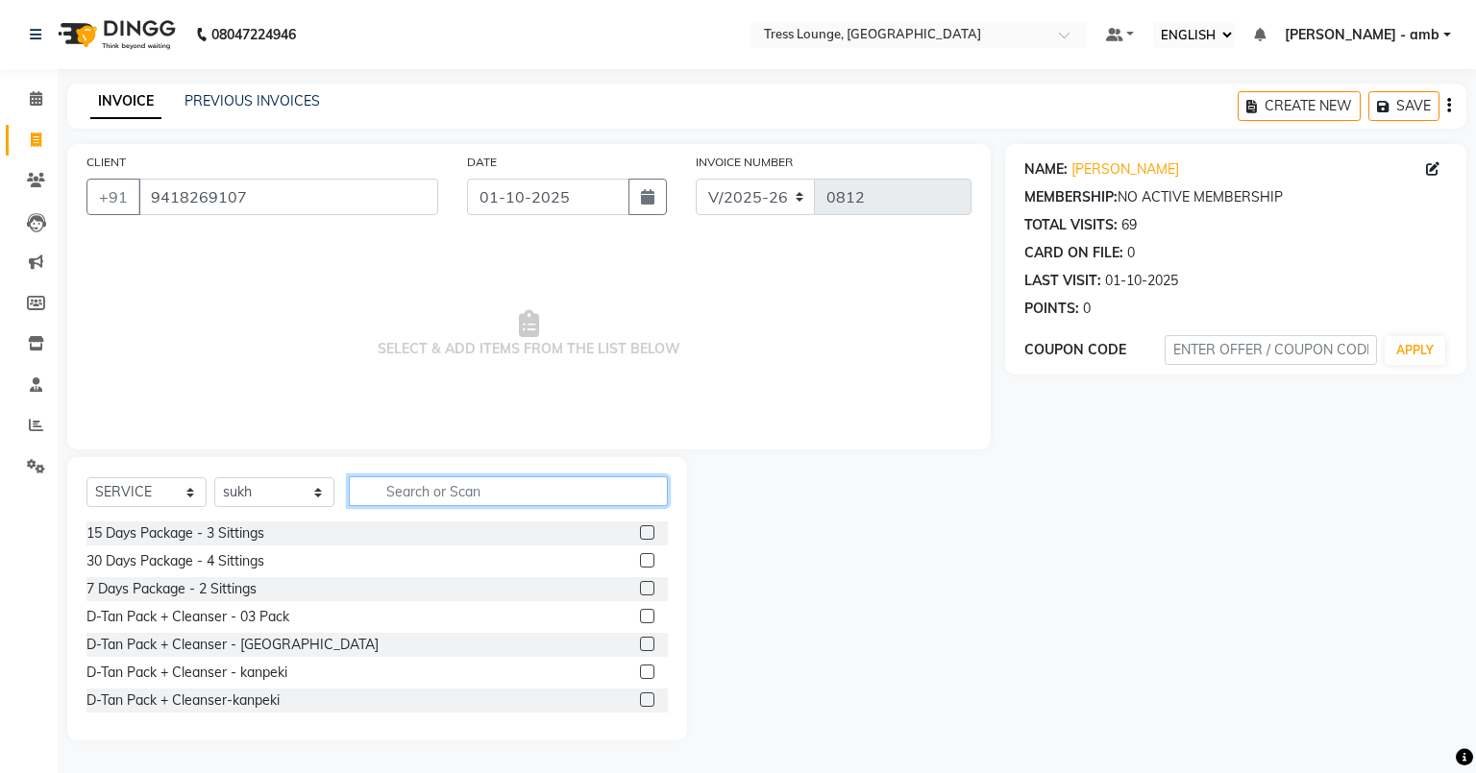
click at [366, 479] on input "text" at bounding box center [508, 492] width 319 height 30
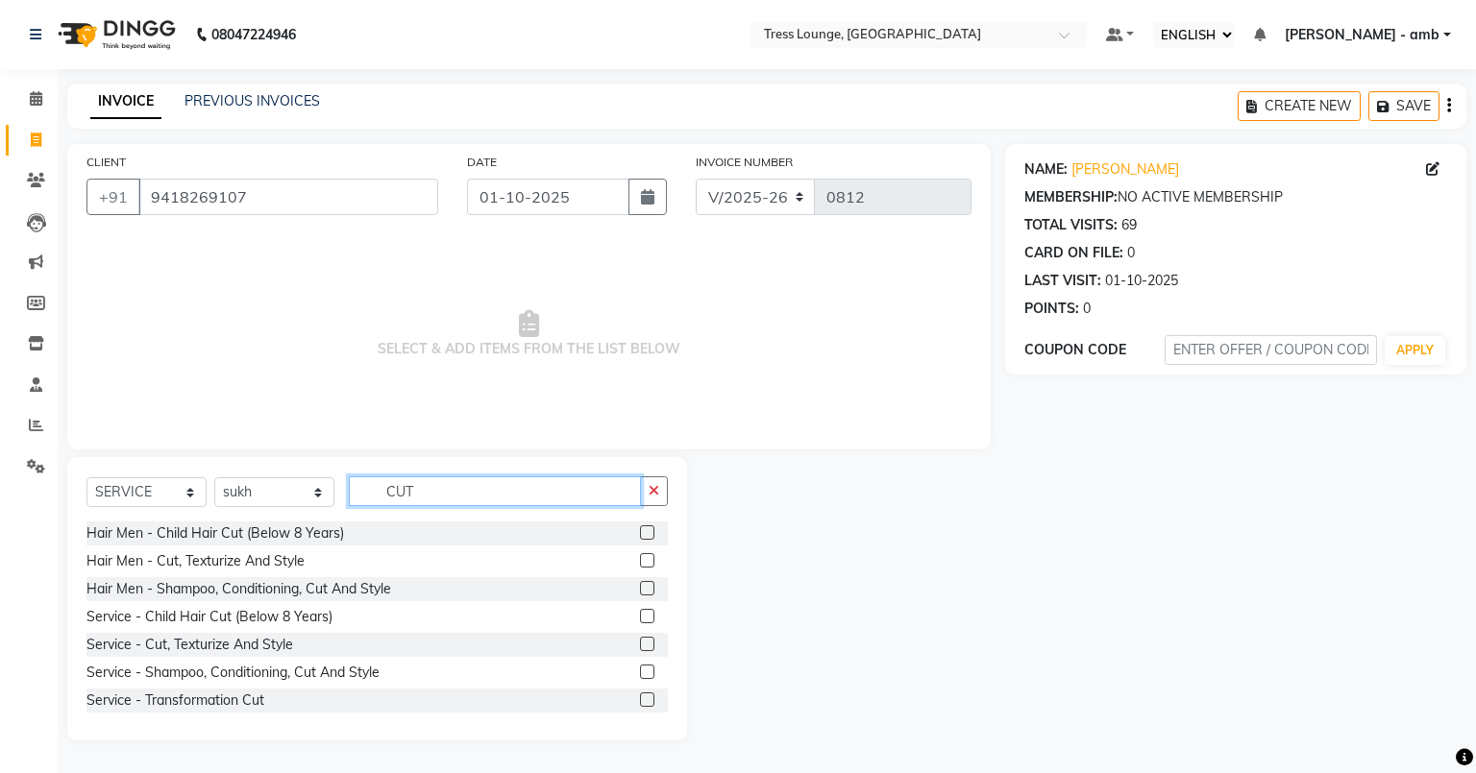
type input "CUT"
click at [640, 586] on label at bounding box center [647, 588] width 14 height 14
click at [640, 586] on input "checkbox" at bounding box center [646, 589] width 12 height 12
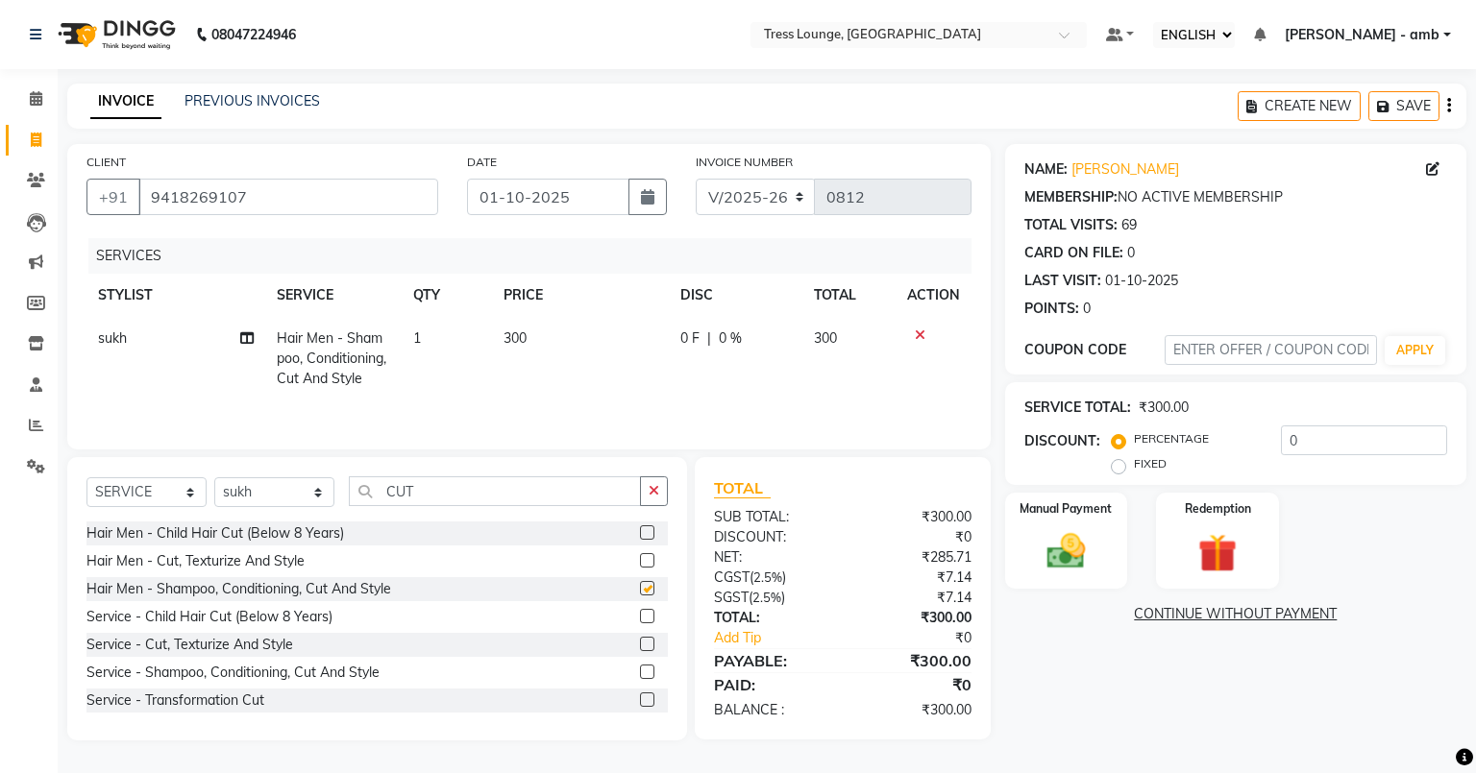
checkbox input "false"
click at [655, 500] on button "button" at bounding box center [654, 492] width 28 height 30
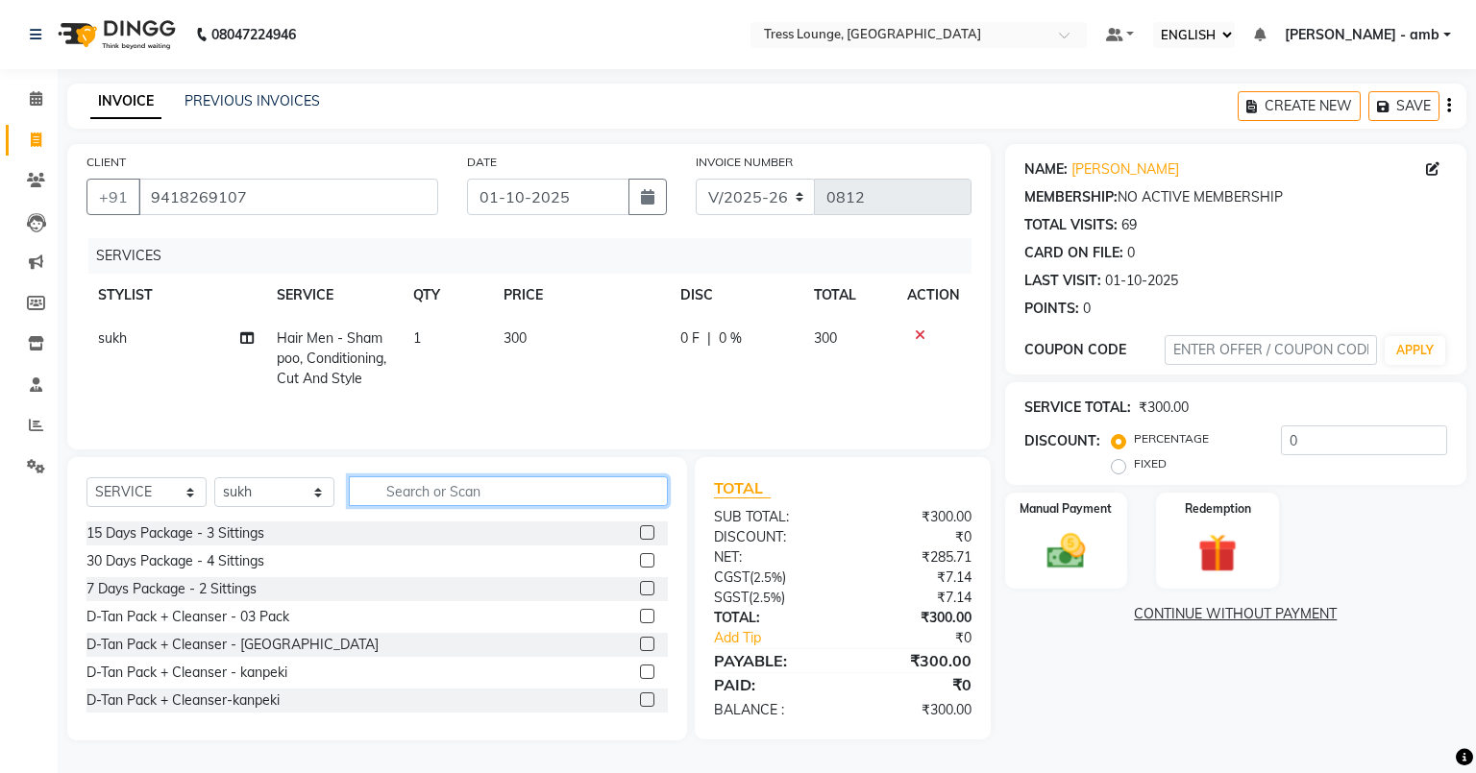
click at [414, 496] on input "text" at bounding box center [508, 492] width 319 height 30
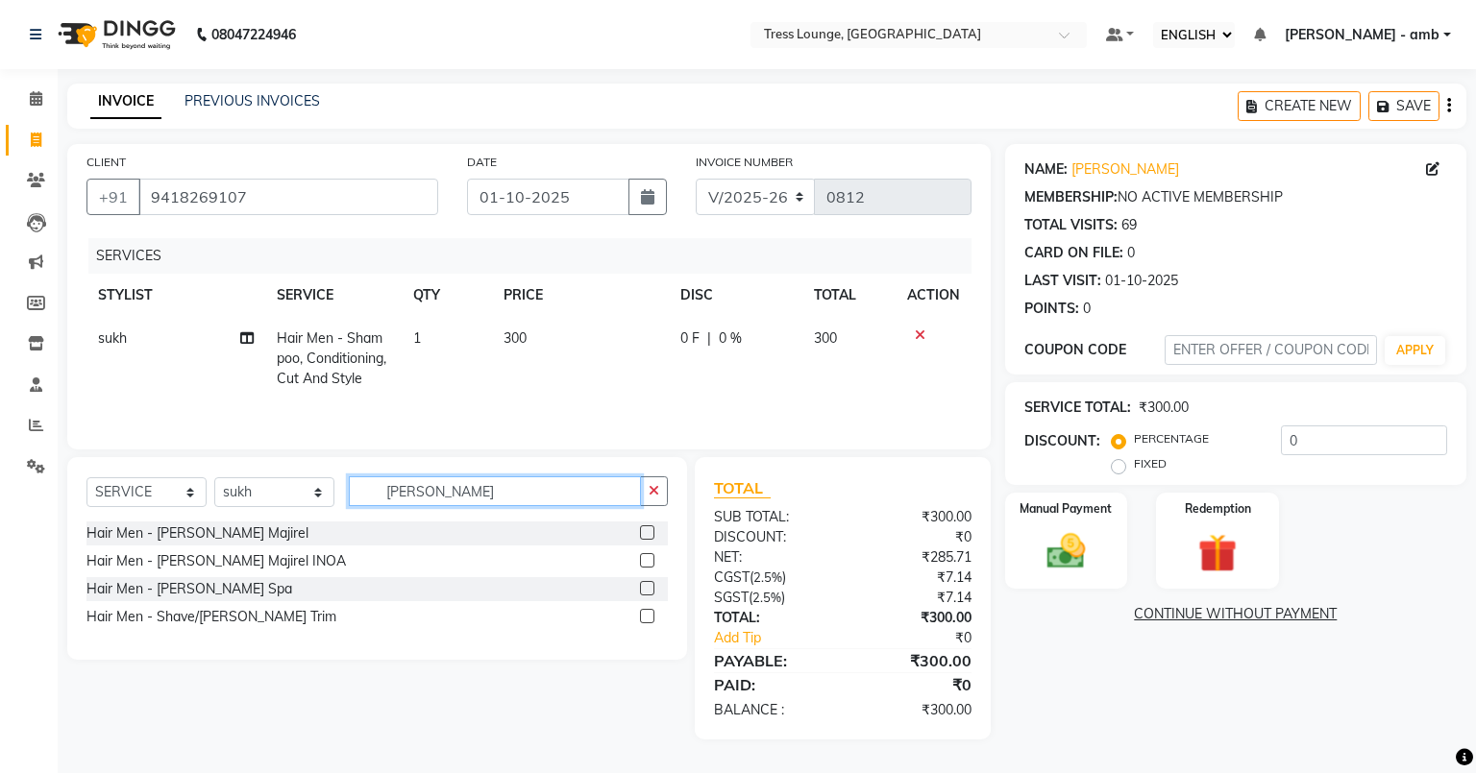
type input "[PERSON_NAME]"
click at [649, 617] on label at bounding box center [647, 616] width 14 height 14
click at [649, 617] on input "checkbox" at bounding box center [646, 617] width 12 height 12
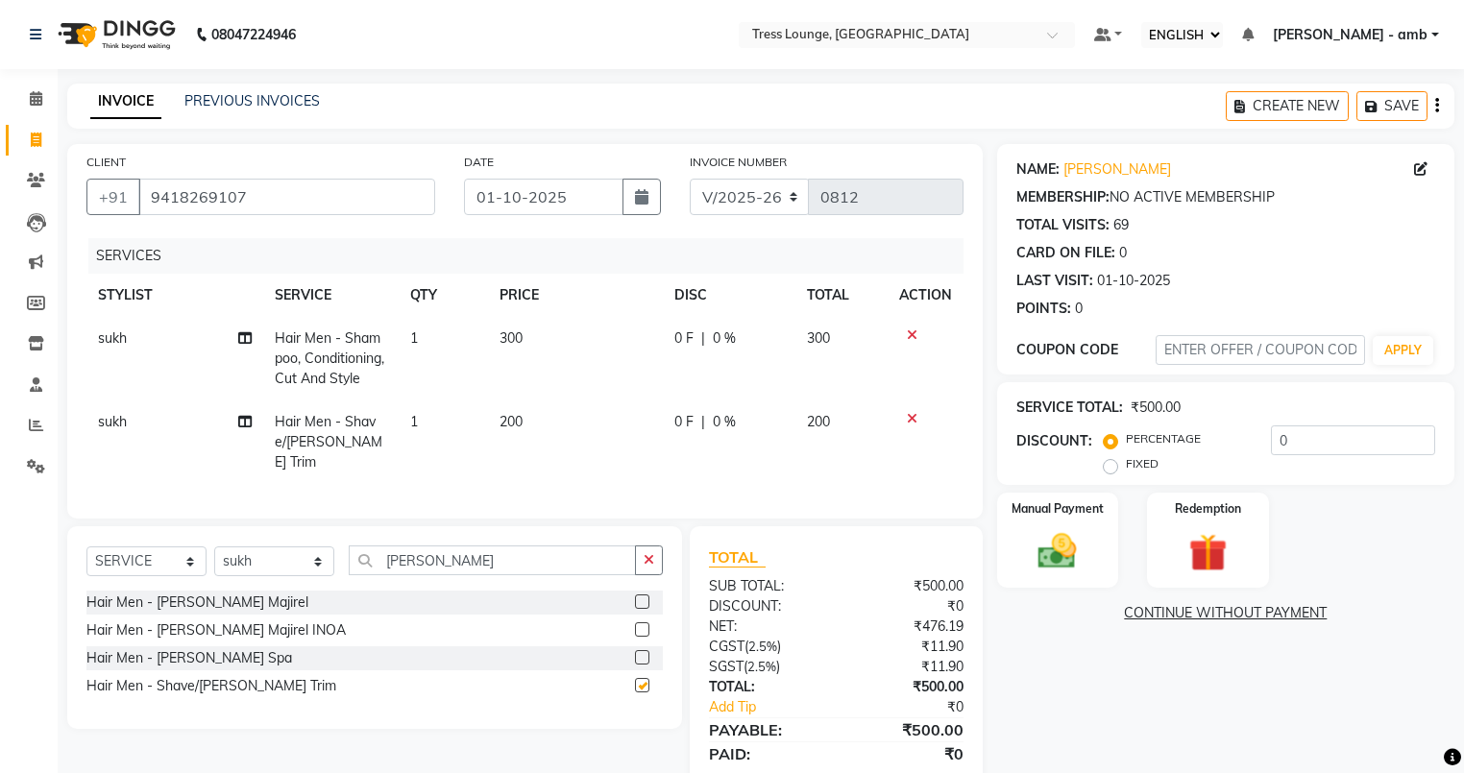
checkbox input "false"
click at [552, 330] on td "300" at bounding box center [575, 359] width 175 height 84
select select "91879"
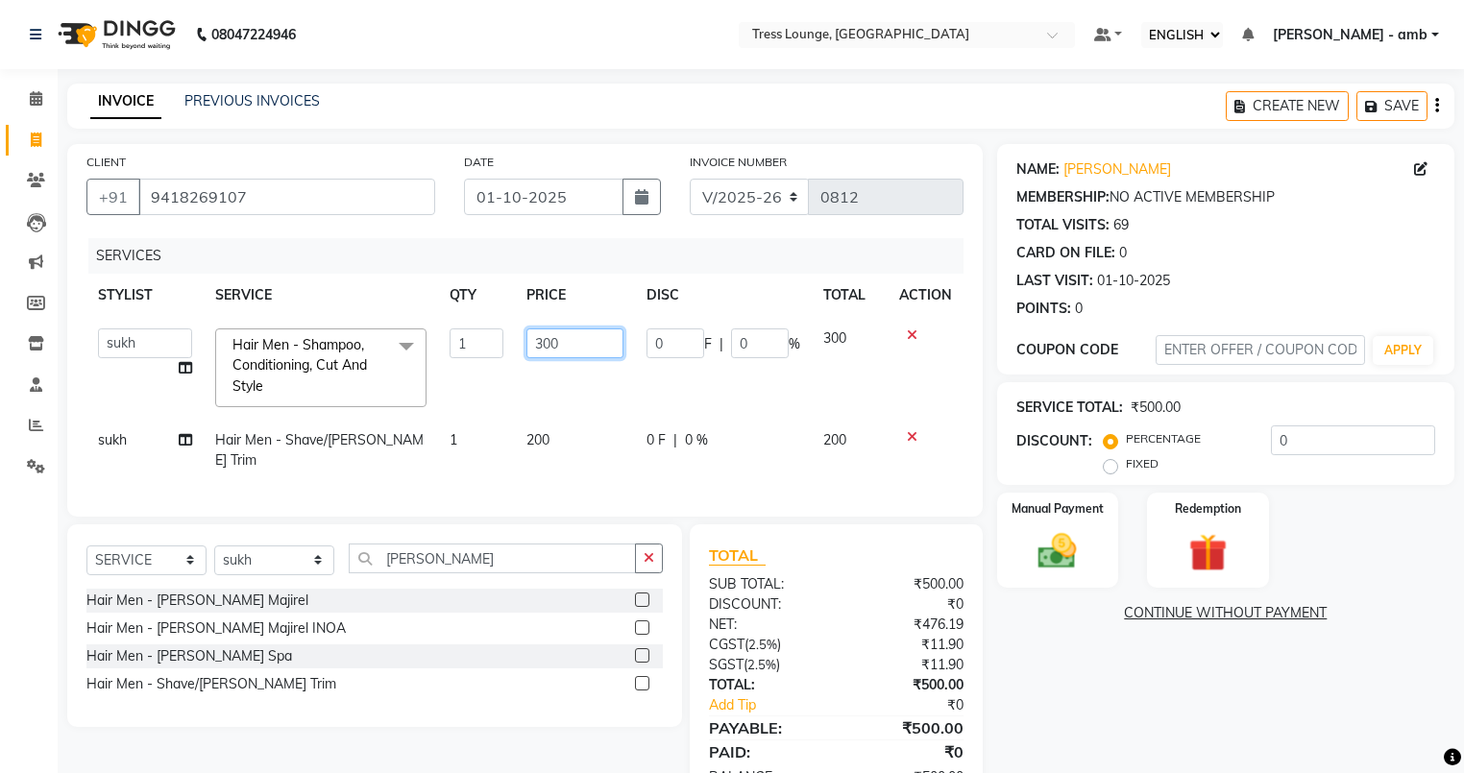
click at [576, 340] on input "300" at bounding box center [574, 344] width 96 height 30
type input "3"
type input "250"
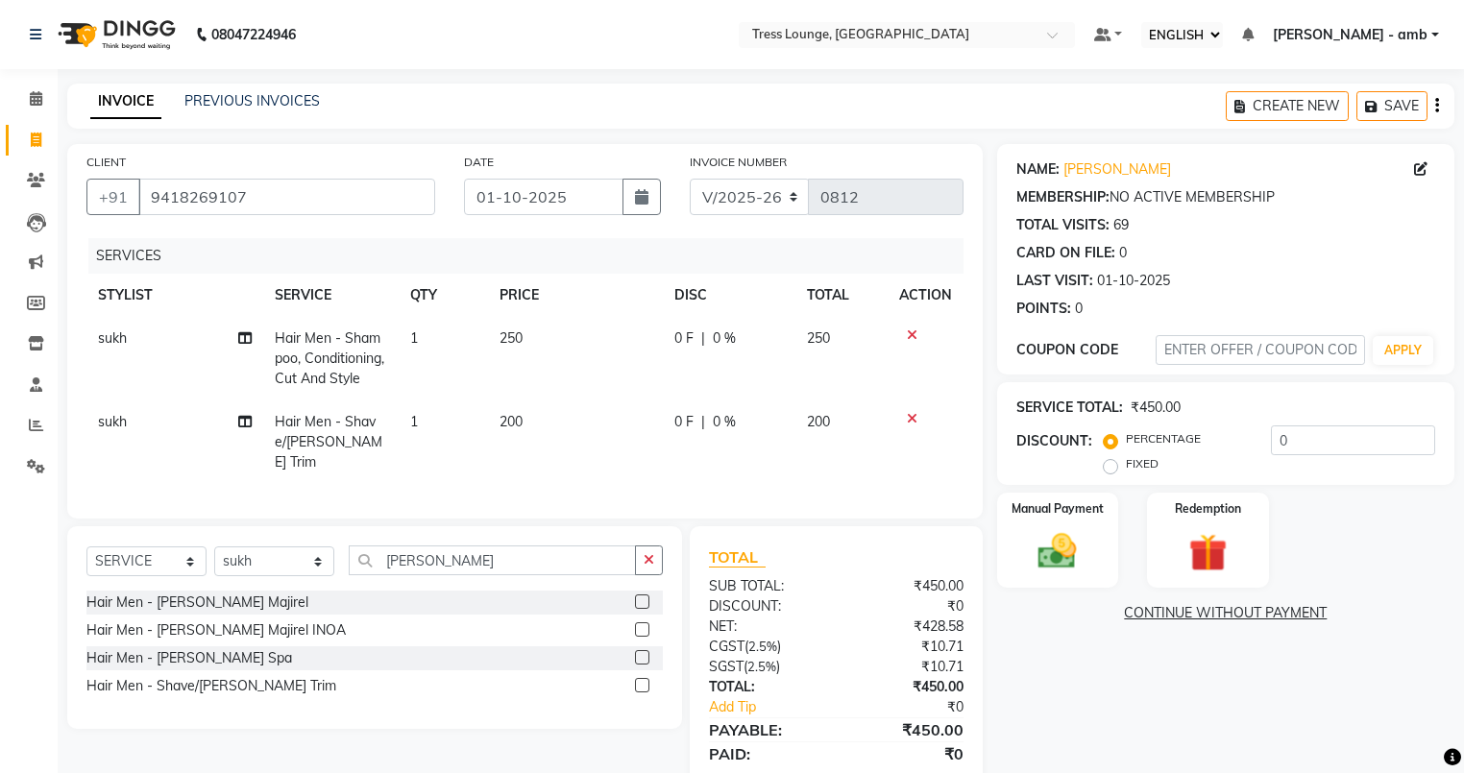
click at [590, 428] on td "200" at bounding box center [575, 443] width 175 height 84
select select "91879"
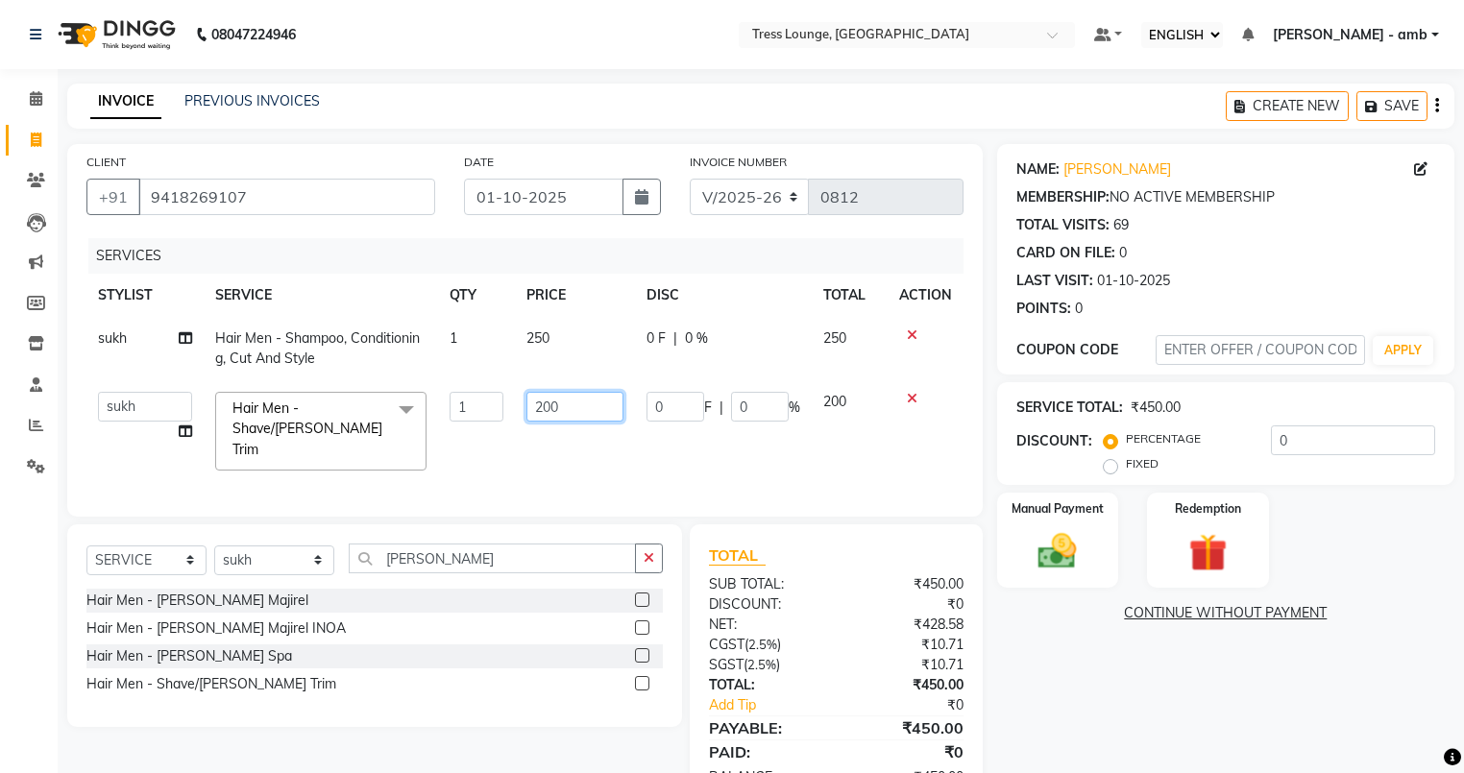
click at [576, 411] on input "200" at bounding box center [574, 407] width 96 height 30
type input "2"
type input "150"
click at [574, 451] on td "150" at bounding box center [574, 431] width 119 height 102
select select "91879"
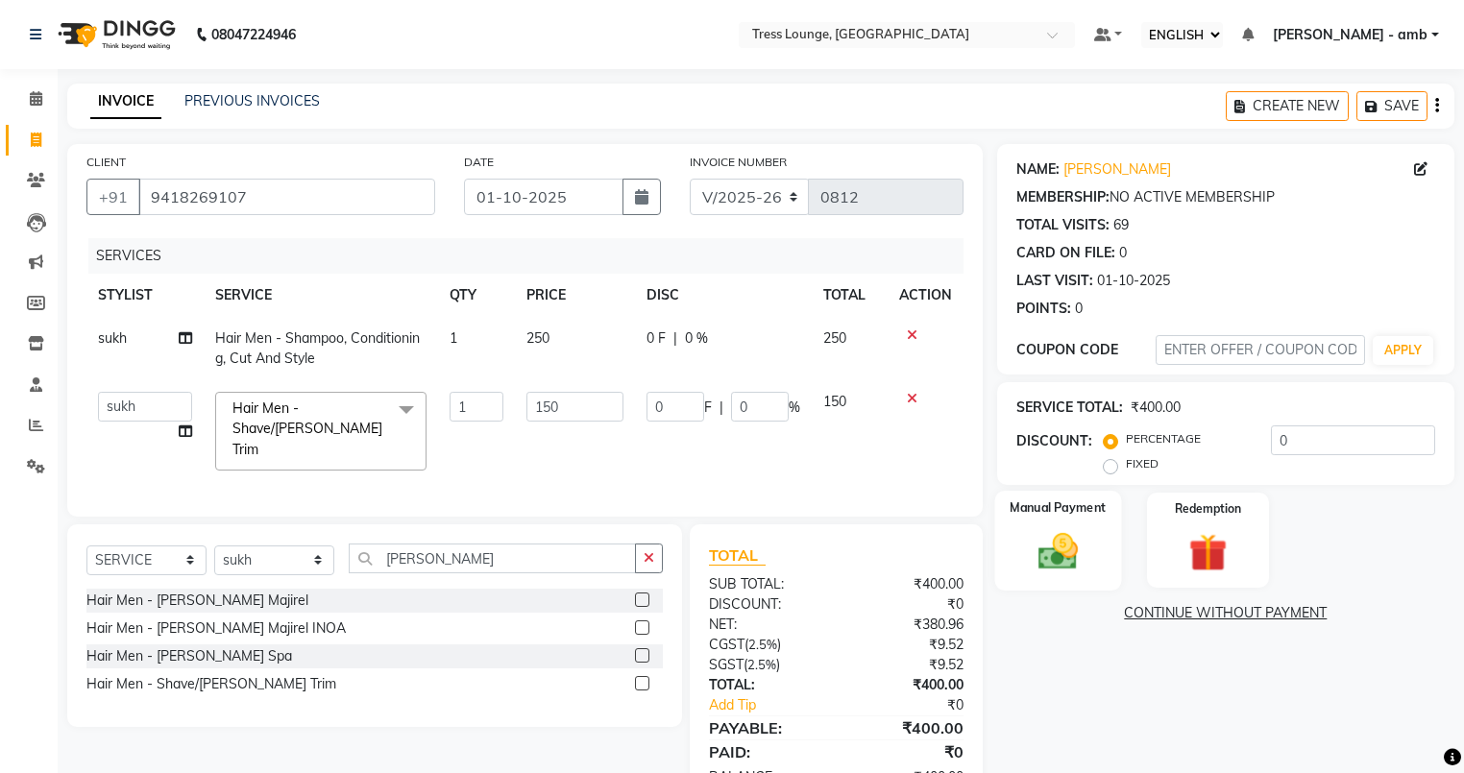
click at [1075, 521] on div "Manual Payment" at bounding box center [1057, 541] width 127 height 100
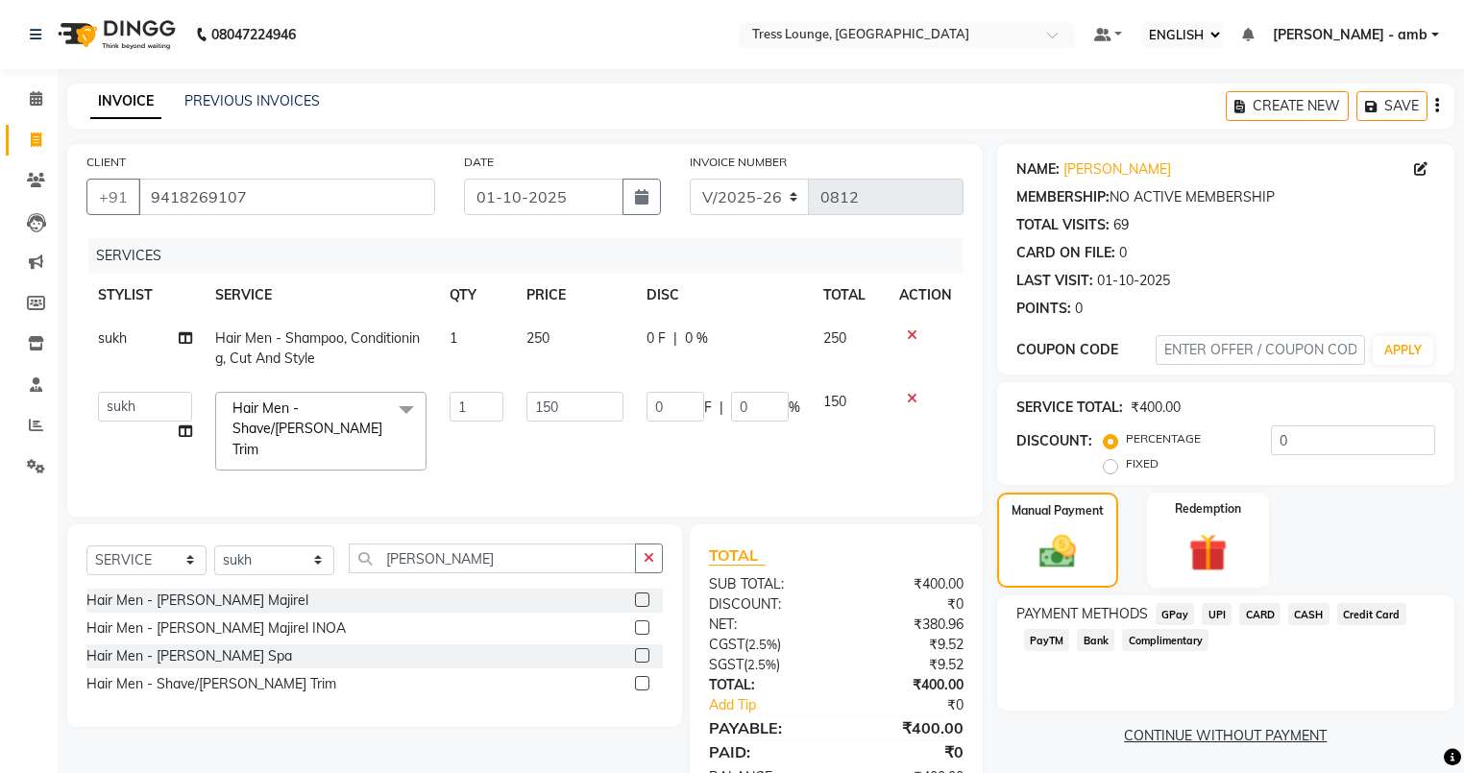
click at [1217, 609] on span "UPI" at bounding box center [1217, 614] width 30 height 22
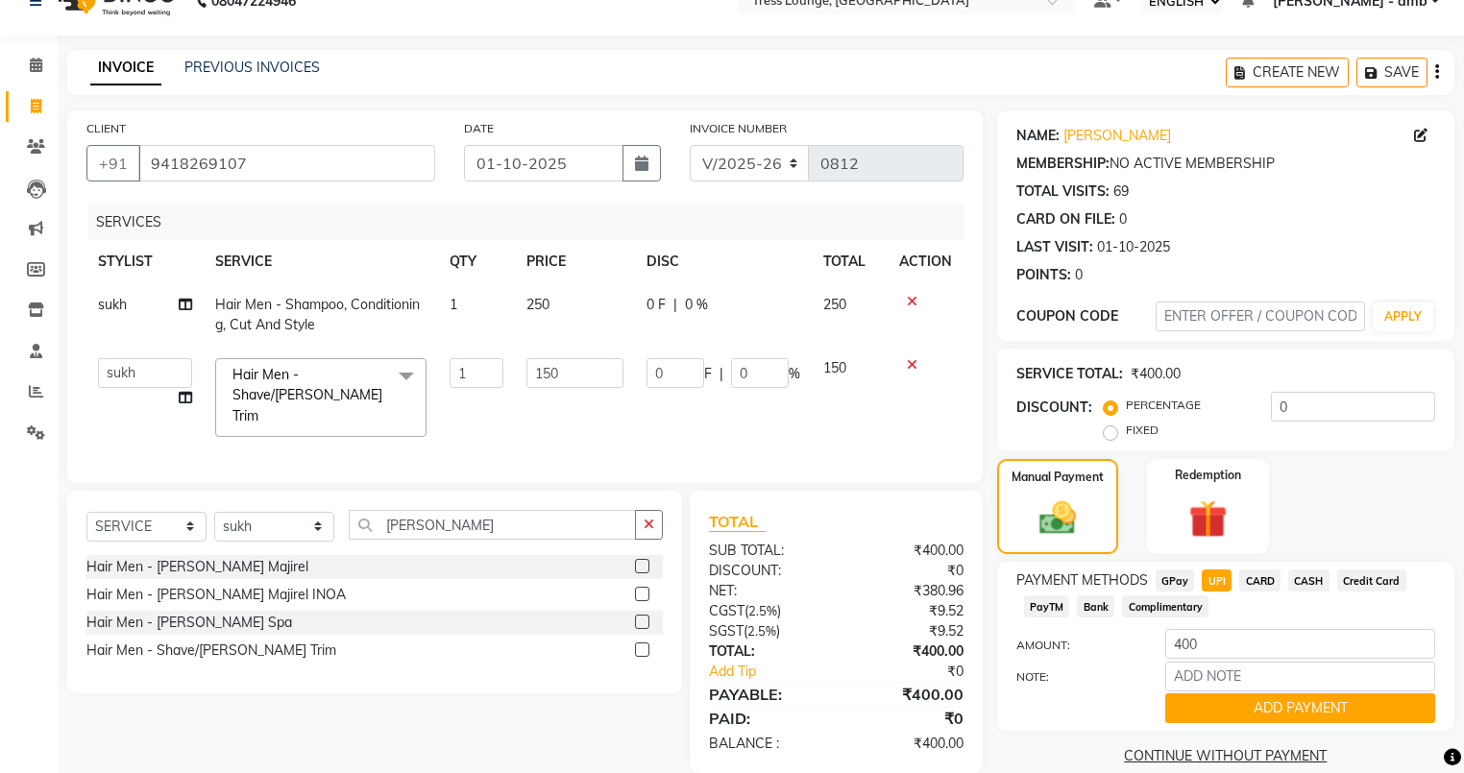
scroll to position [62, 0]
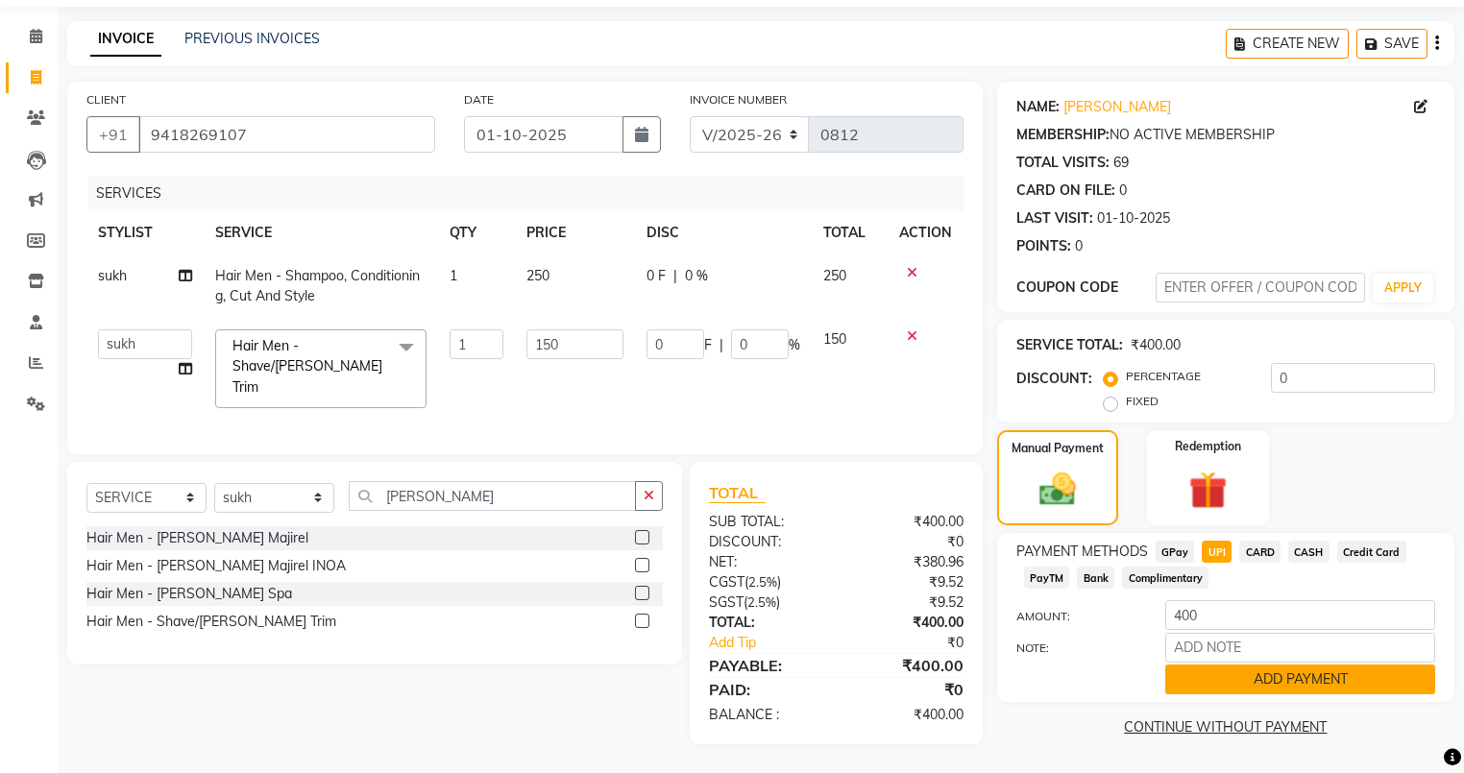
click at [1218, 682] on button "ADD PAYMENT" at bounding box center [1300, 680] width 270 height 30
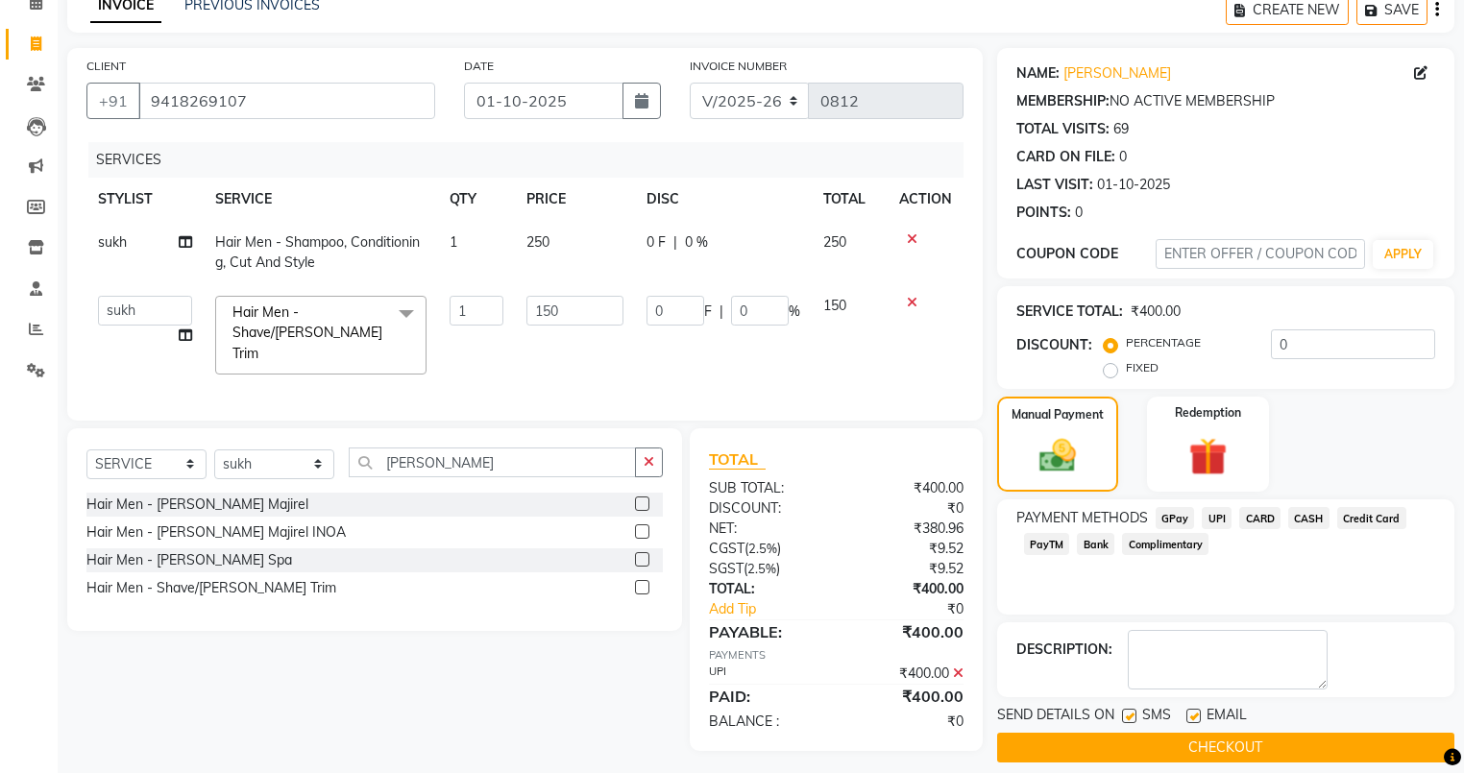
scroll to position [114, 0]
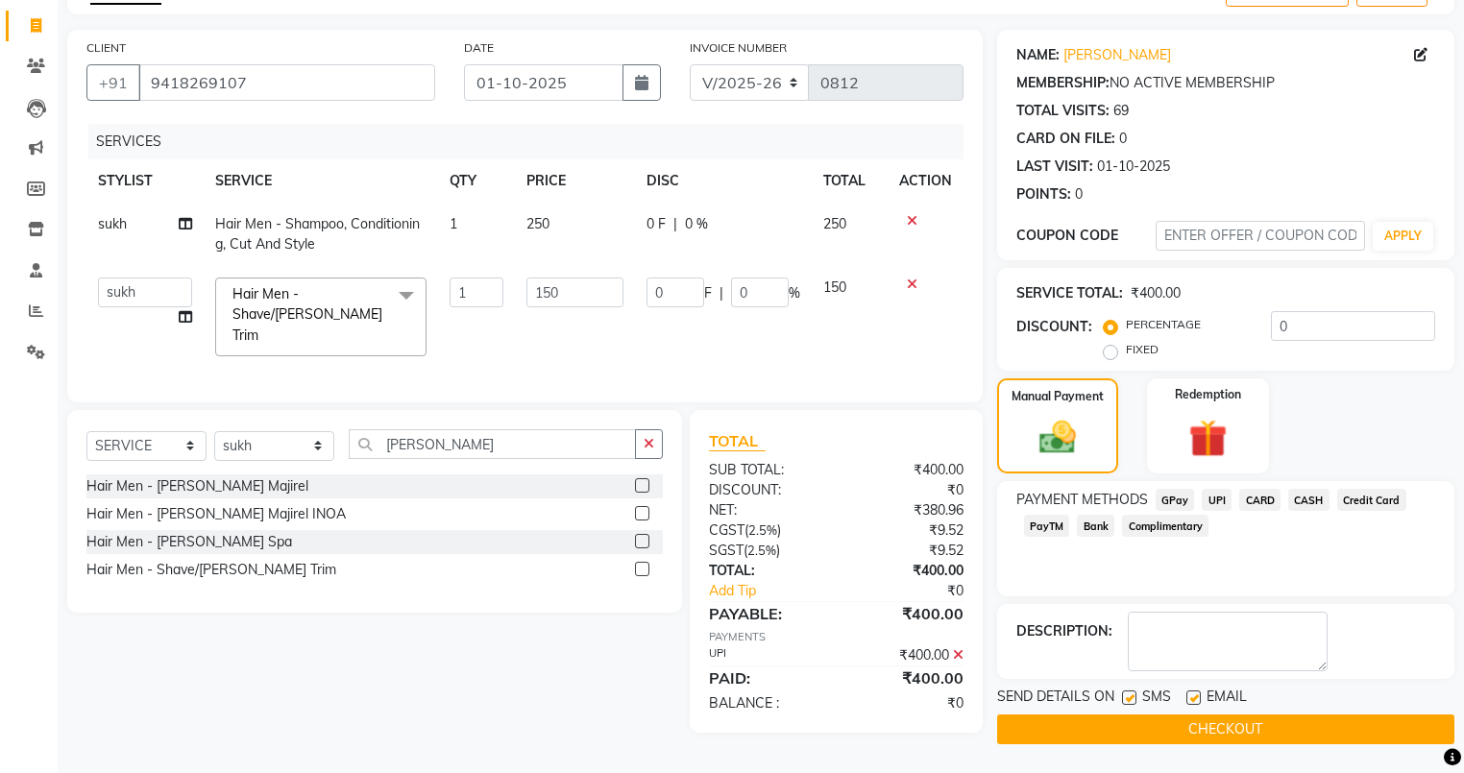
click at [1191, 695] on label at bounding box center [1194, 698] width 14 height 14
click at [1191, 695] on input "checkbox" at bounding box center [1193, 699] width 12 height 12
checkbox input "false"
drag, startPoint x: 1126, startPoint y: 696, endPoint x: 1130, endPoint y: 734, distance: 38.6
click at [1126, 698] on label at bounding box center [1129, 698] width 14 height 14
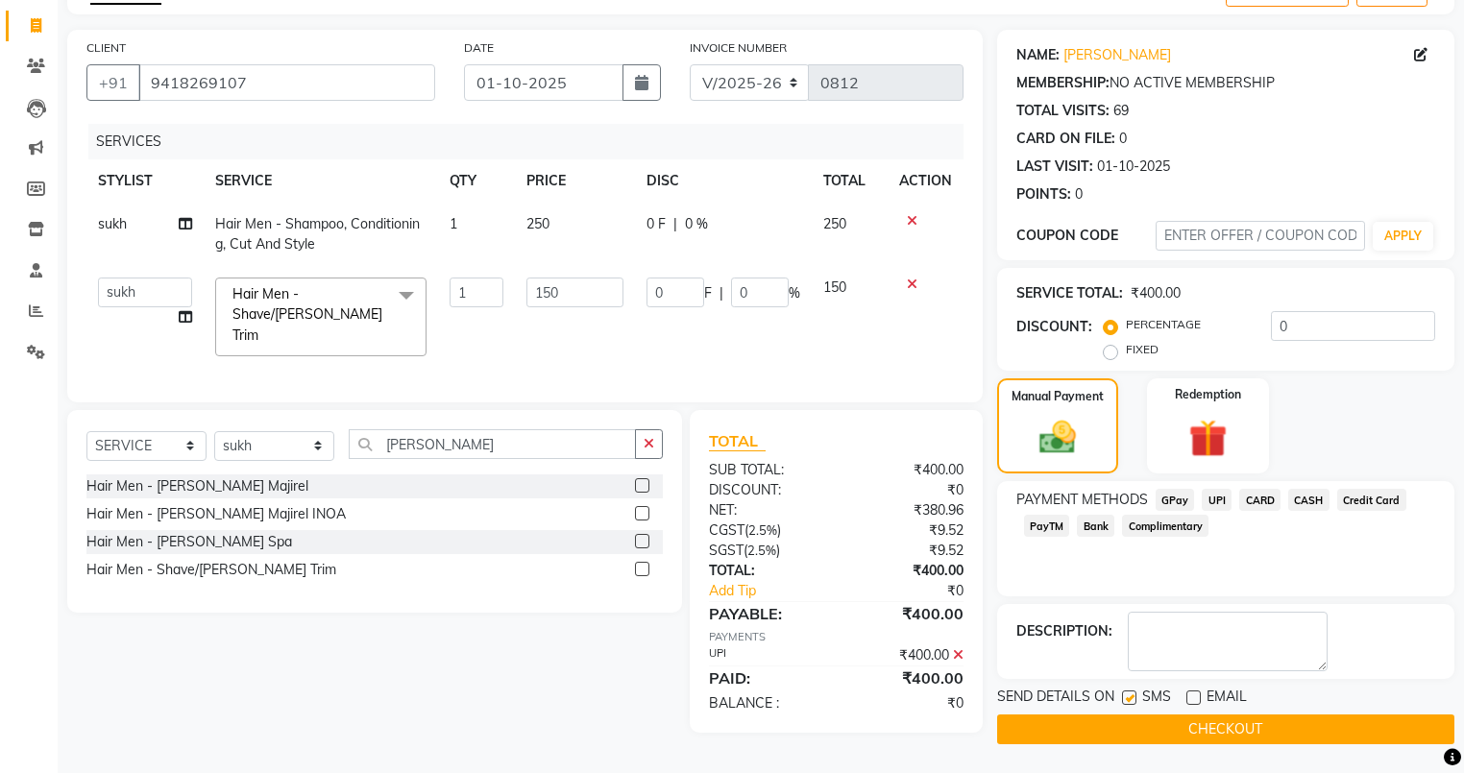
click at [1126, 698] on input "checkbox" at bounding box center [1128, 699] width 12 height 12
checkbox input "false"
click at [1130, 735] on button "CHECKOUT" at bounding box center [1225, 730] width 457 height 30
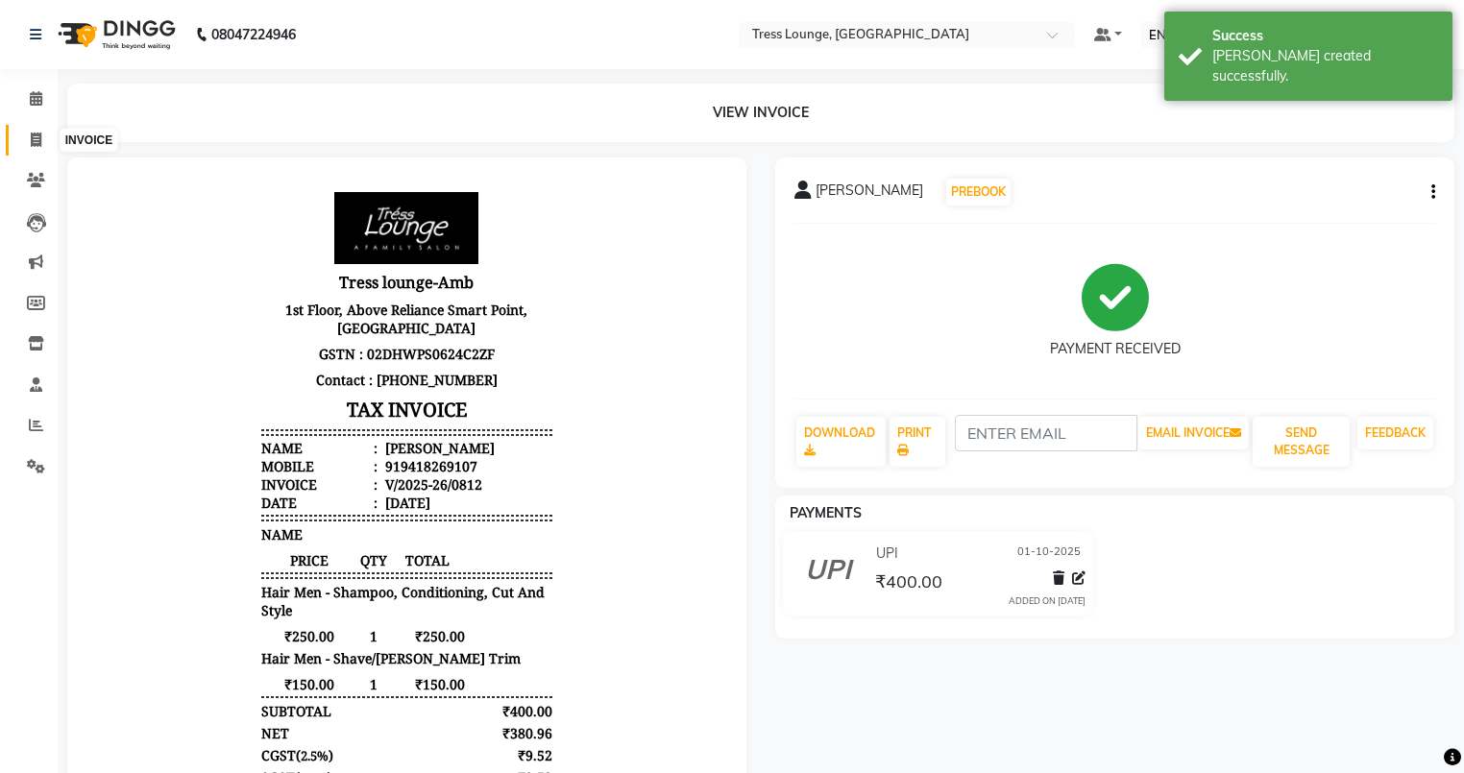
click at [35, 135] on icon at bounding box center [36, 140] width 11 height 14
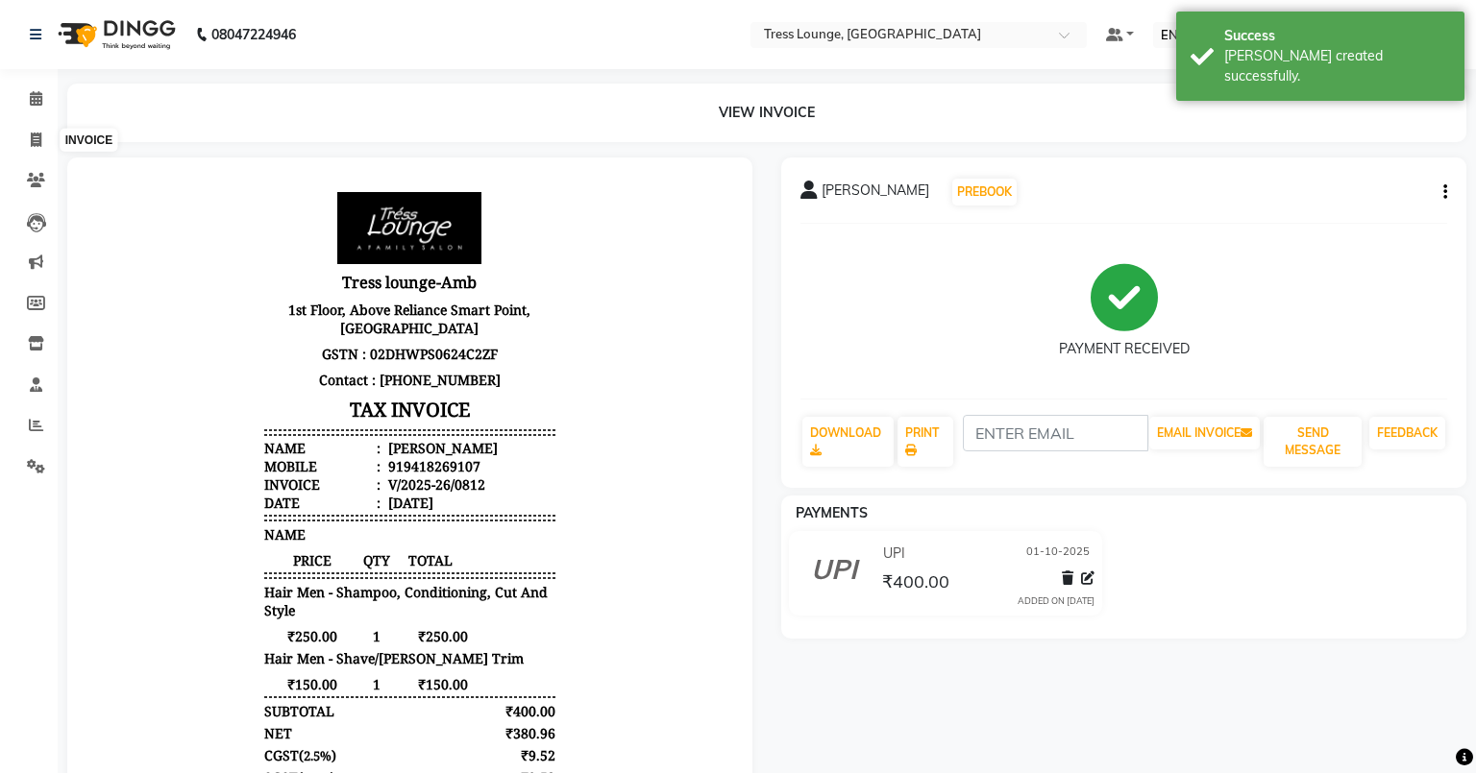
select select "service"
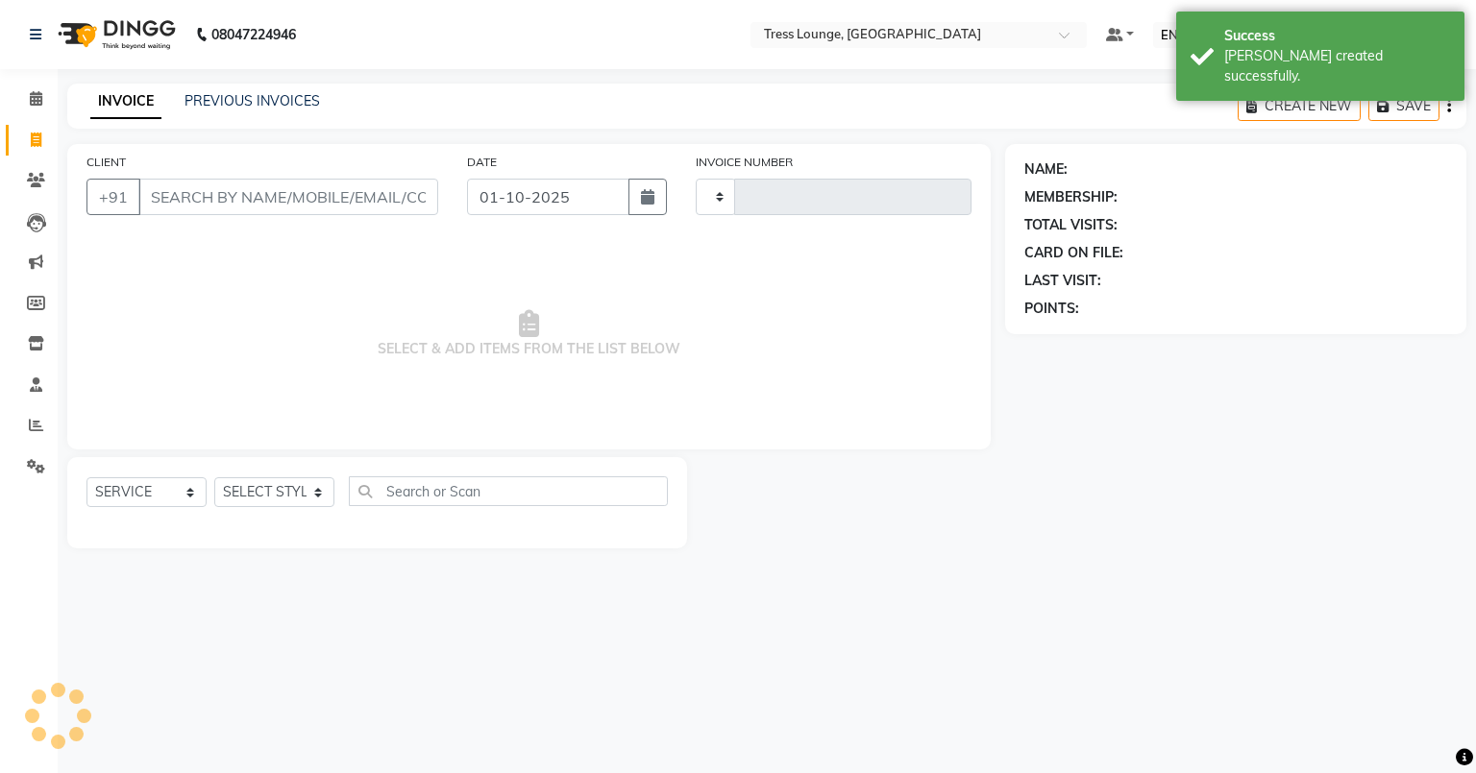
type input "0813"
select select "5899"
click at [229, 94] on link "PREVIOUS INVOICES" at bounding box center [251, 100] width 135 height 17
